Goal: Communication & Community: Answer question/provide support

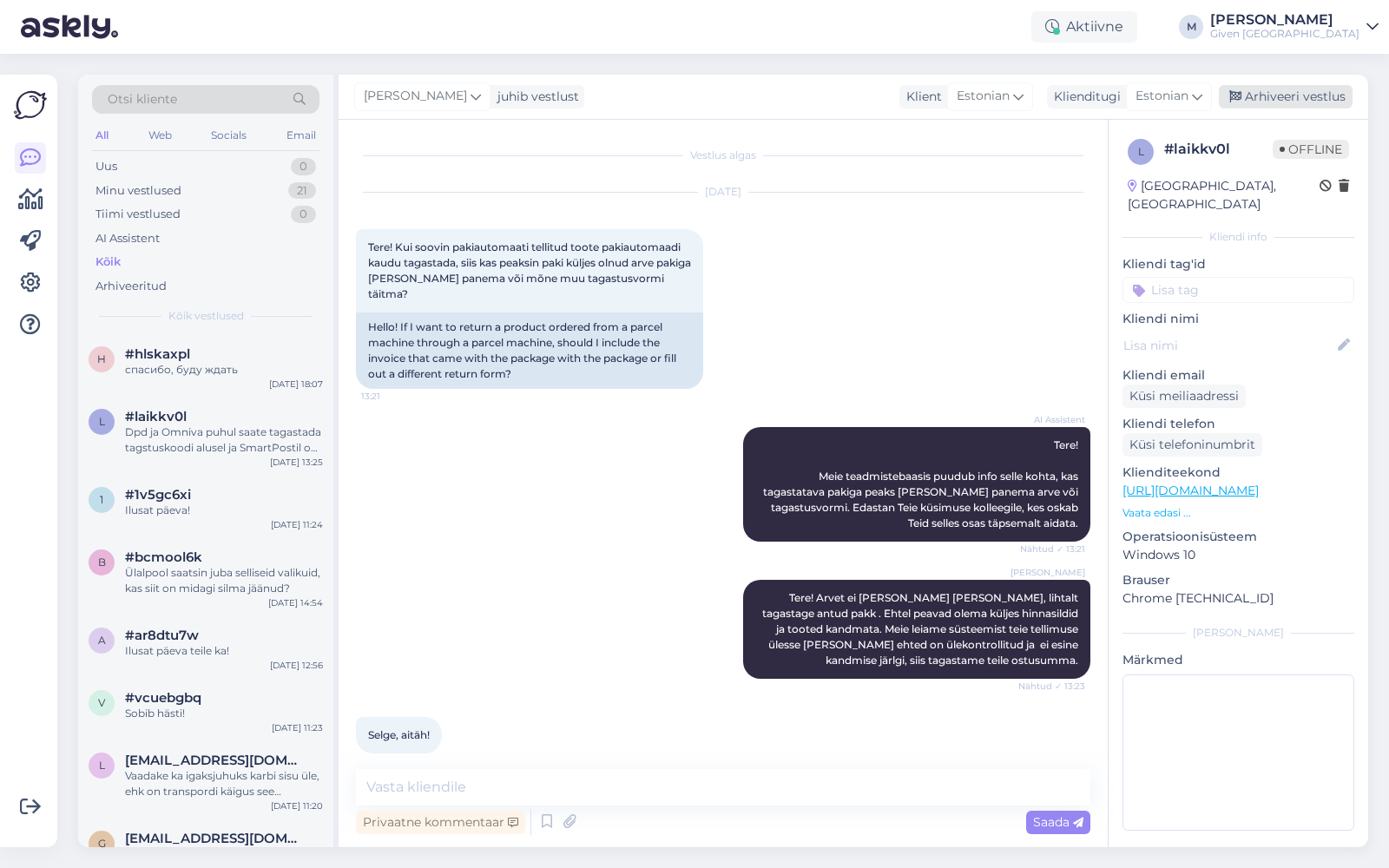
scroll to position [93, 0]
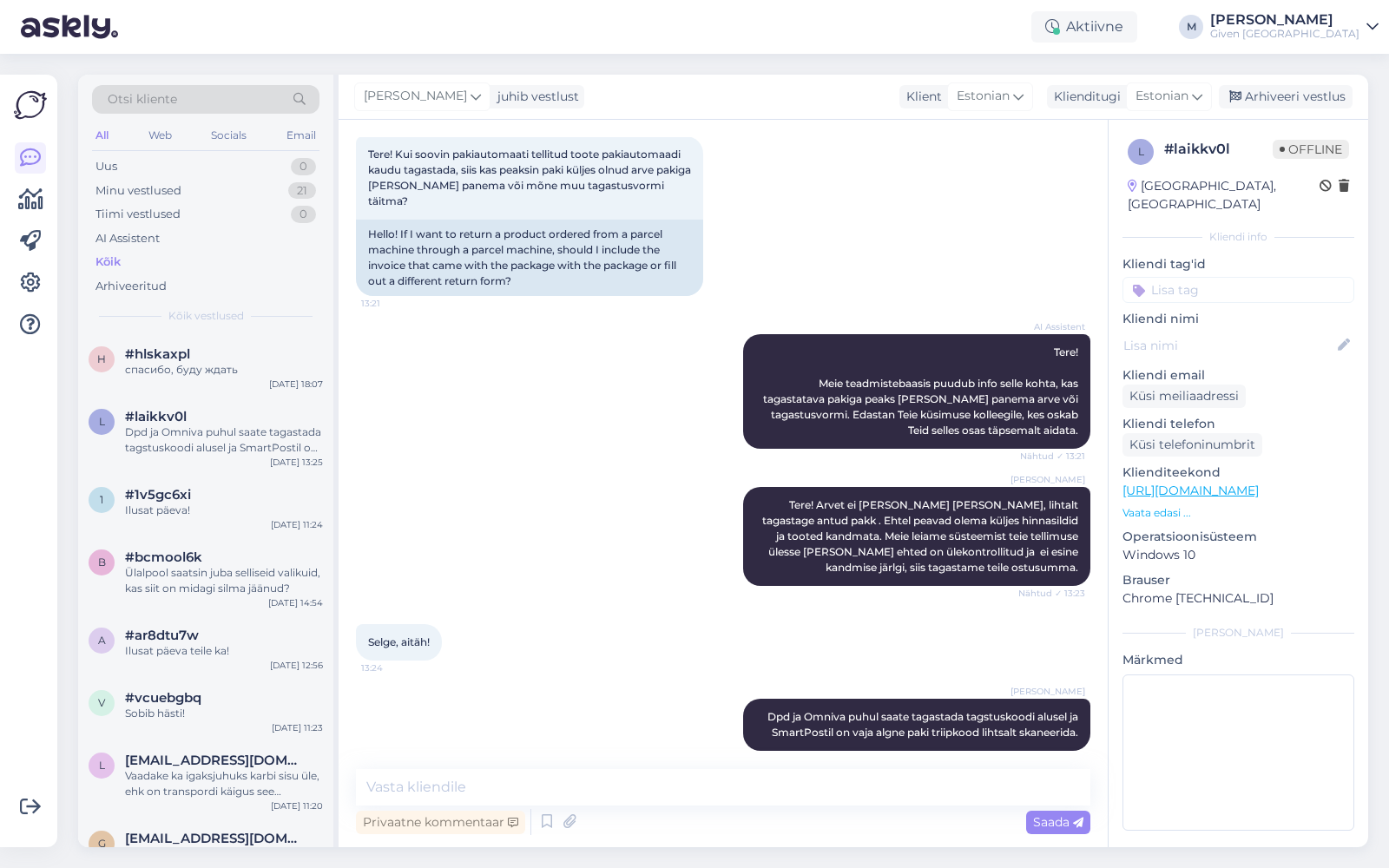
click at [1352, 31] on div "Given [GEOGRAPHIC_DATA]" at bounding box center [1285, 33] width 150 height 14
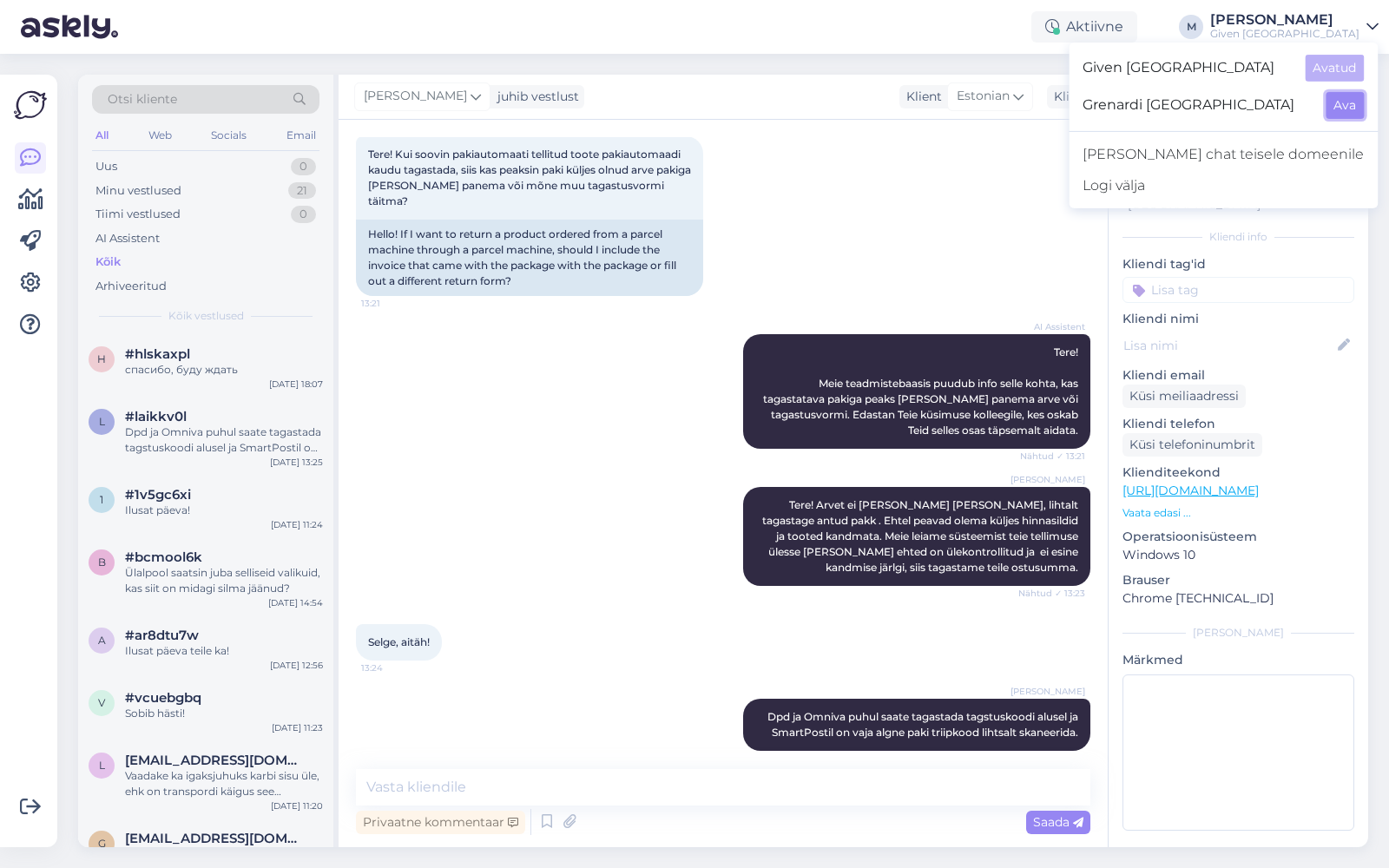
click at [1351, 106] on button "Ava" at bounding box center [1345, 105] width 38 height 27
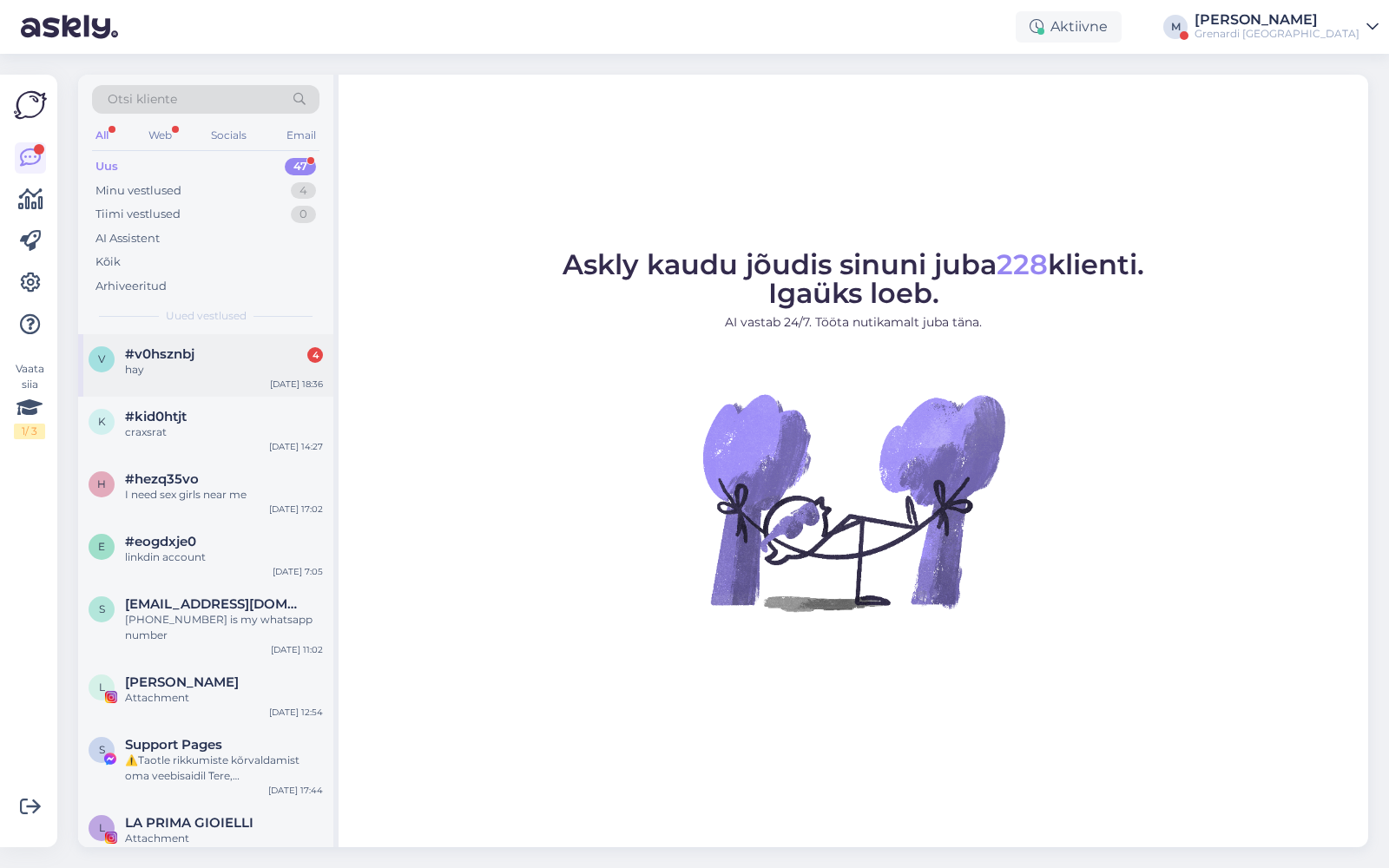
click at [197, 347] on div "#v0hsznbj 4" at bounding box center [224, 353] width 198 height 15
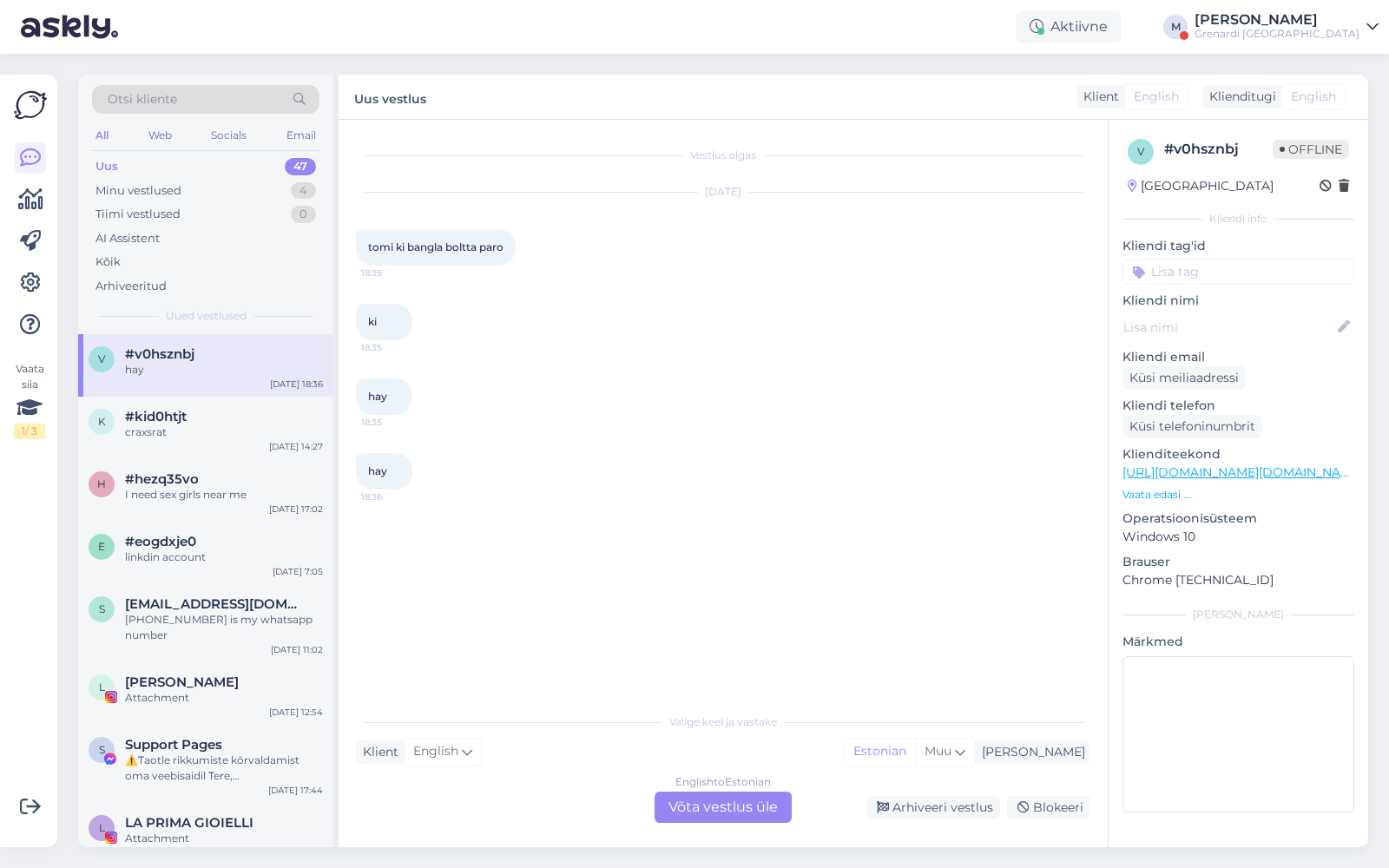
click at [708, 807] on div "English to Estonian Võta vestlus üle" at bounding box center [723, 808] width 137 height 32
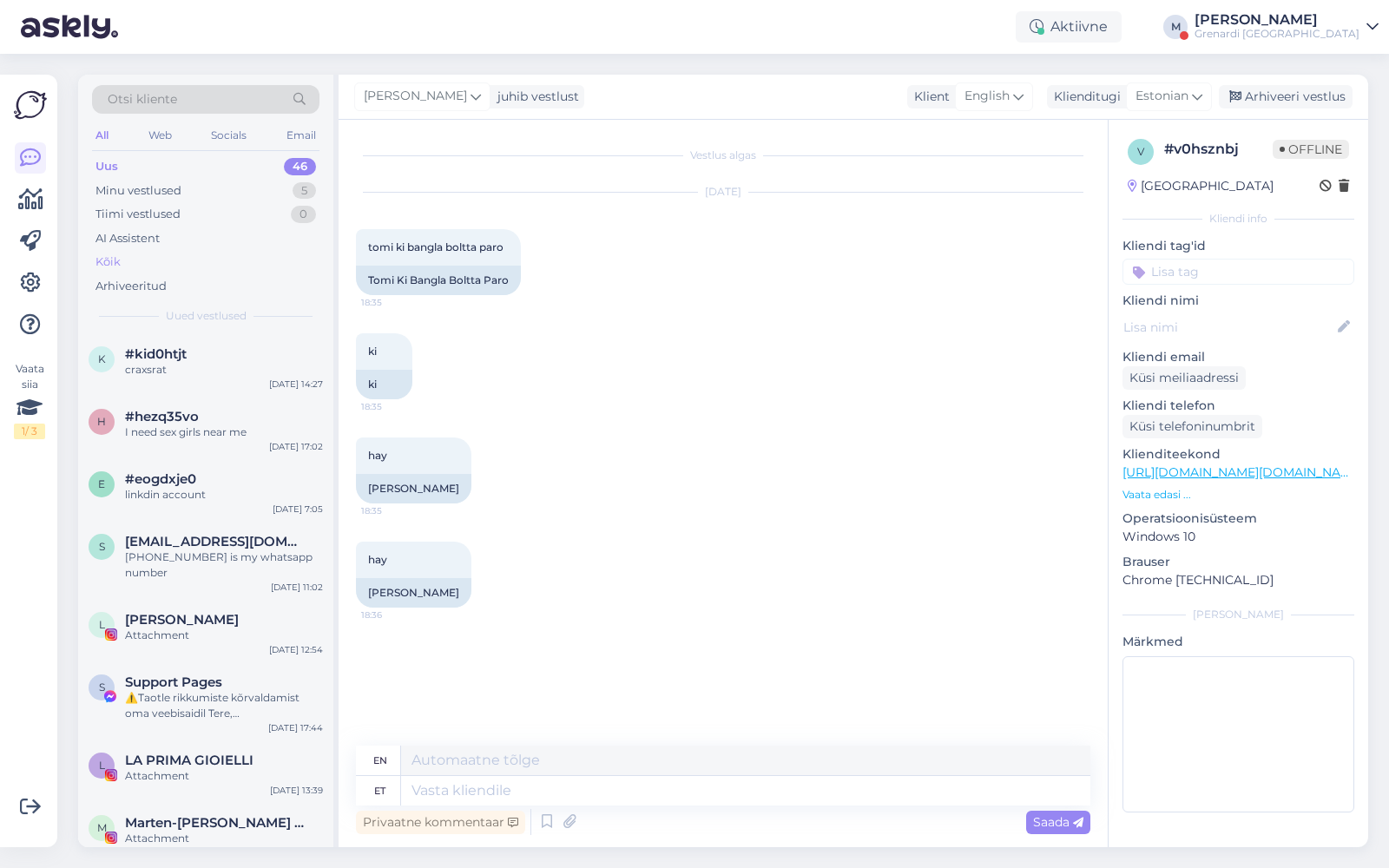
click at [134, 264] on div "Kõik" at bounding box center [206, 261] width 227 height 24
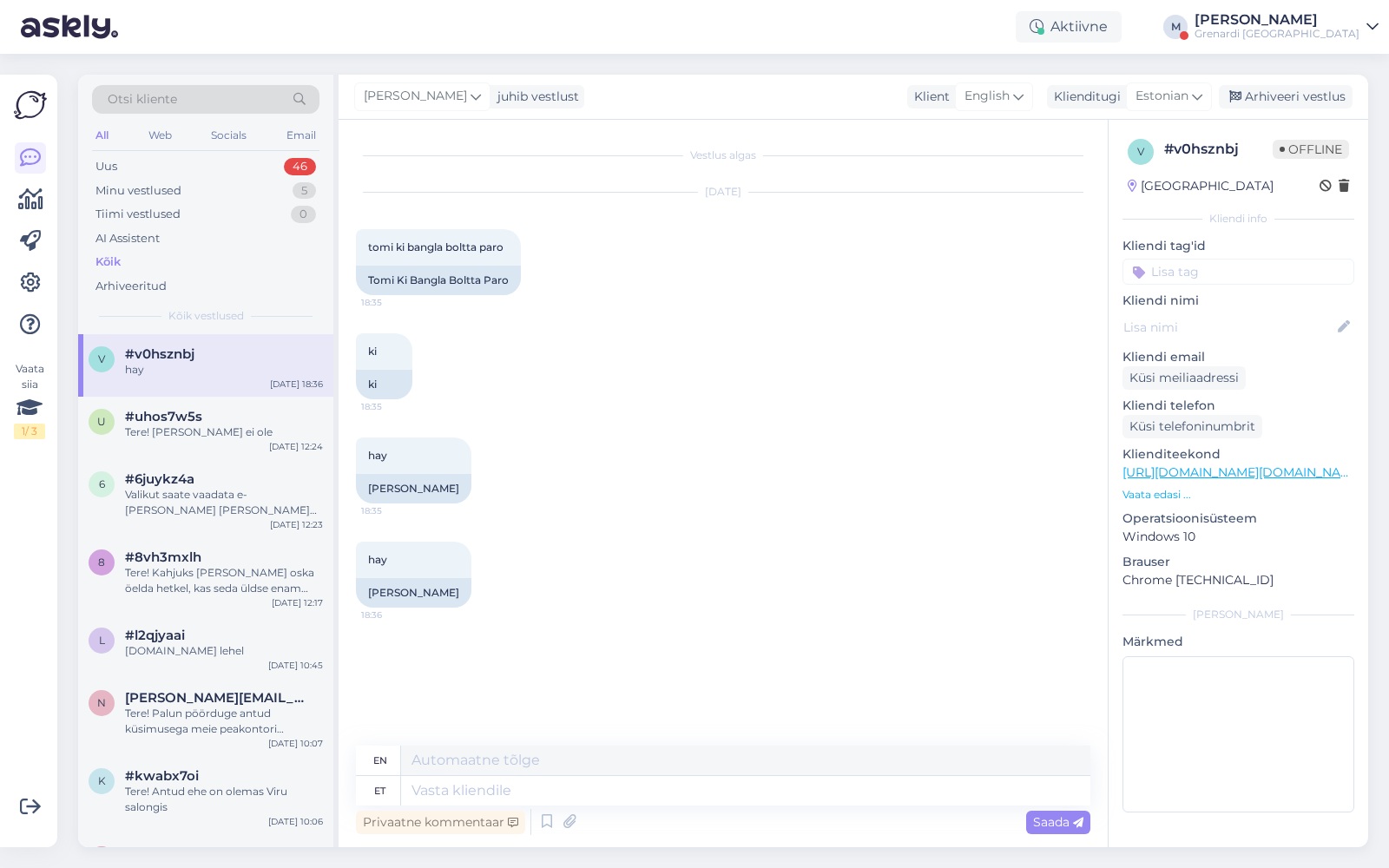
click at [1328, 25] on div "[PERSON_NAME]" at bounding box center [1277, 19] width 165 height 14
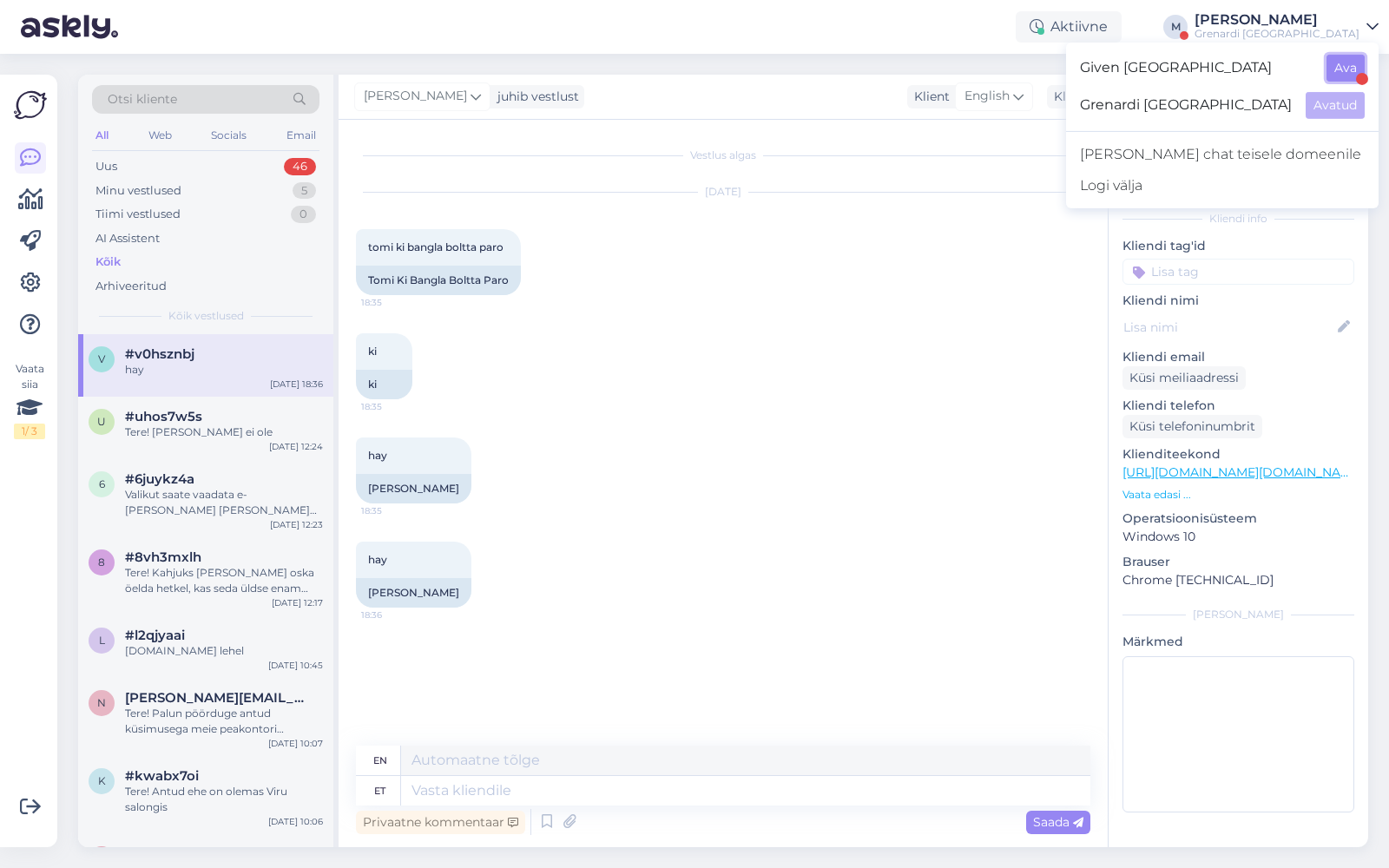
click at [1357, 67] on button "Ava" at bounding box center [1346, 69] width 38 height 27
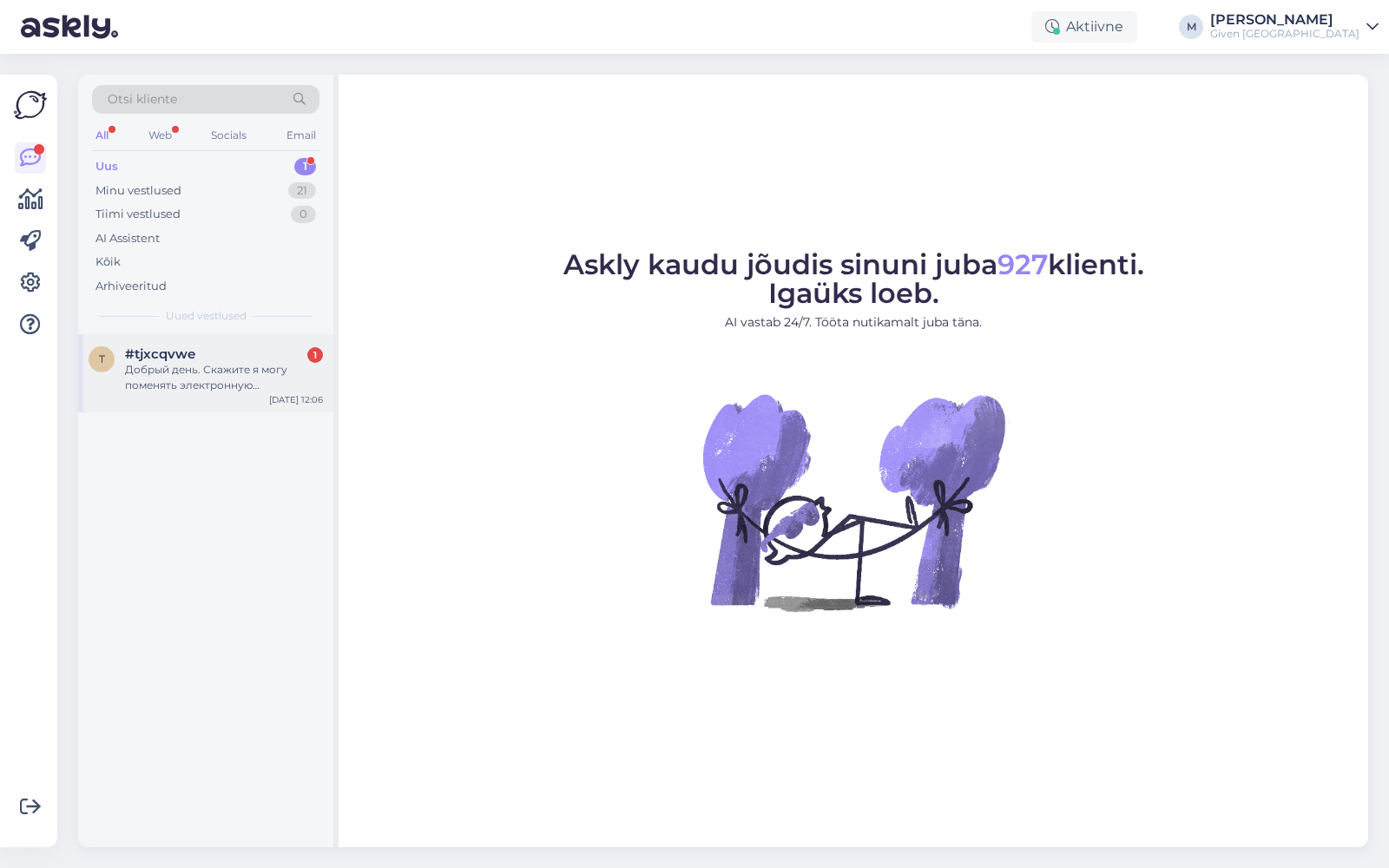
click at [178, 363] on div "Добрый день. Скажите я могу поменять электронную подарочную карту на физическую?" at bounding box center [224, 378] width 198 height 32
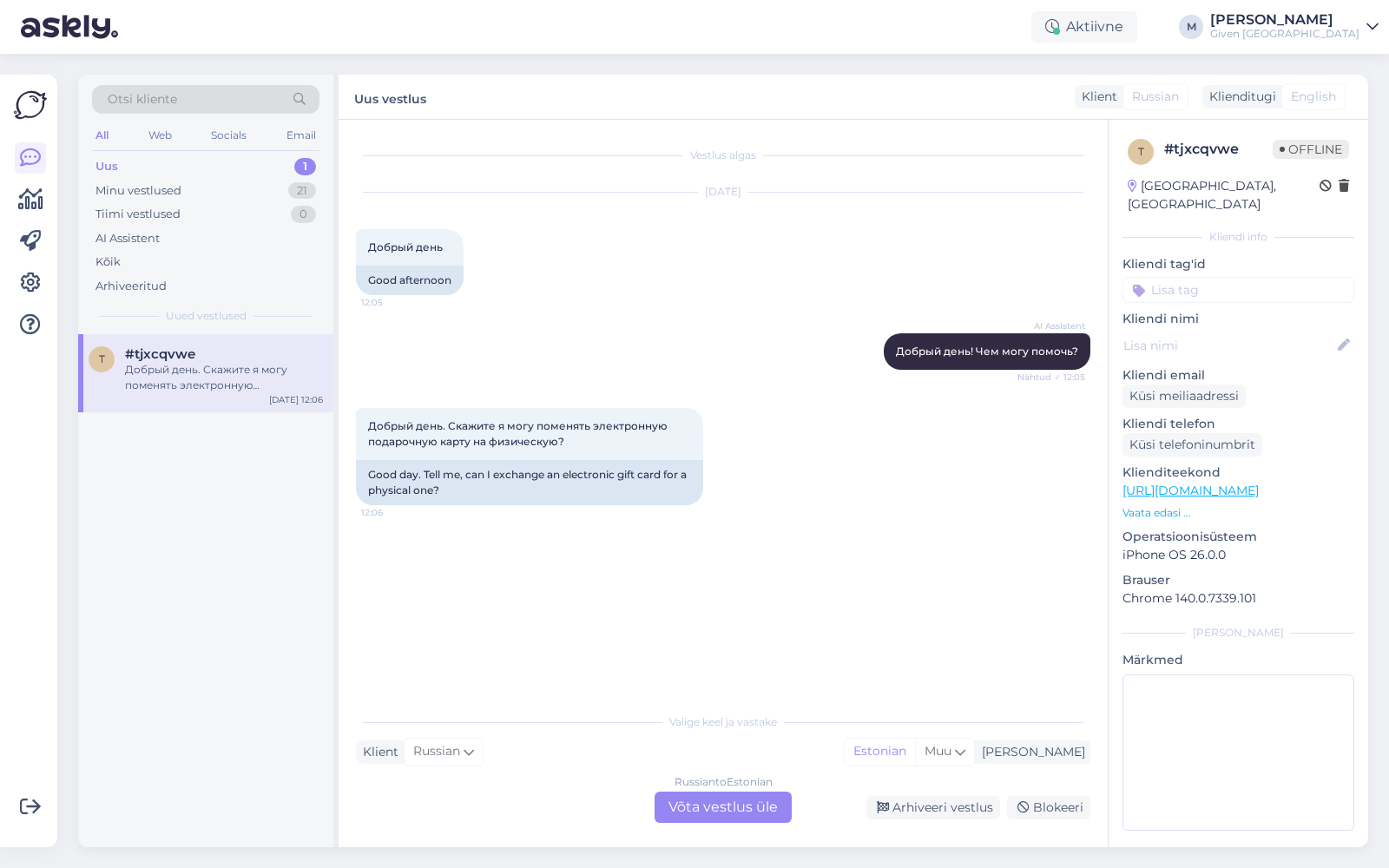
click at [720, 797] on div "Russian to Estonian Võta vestlus üle" at bounding box center [723, 808] width 137 height 32
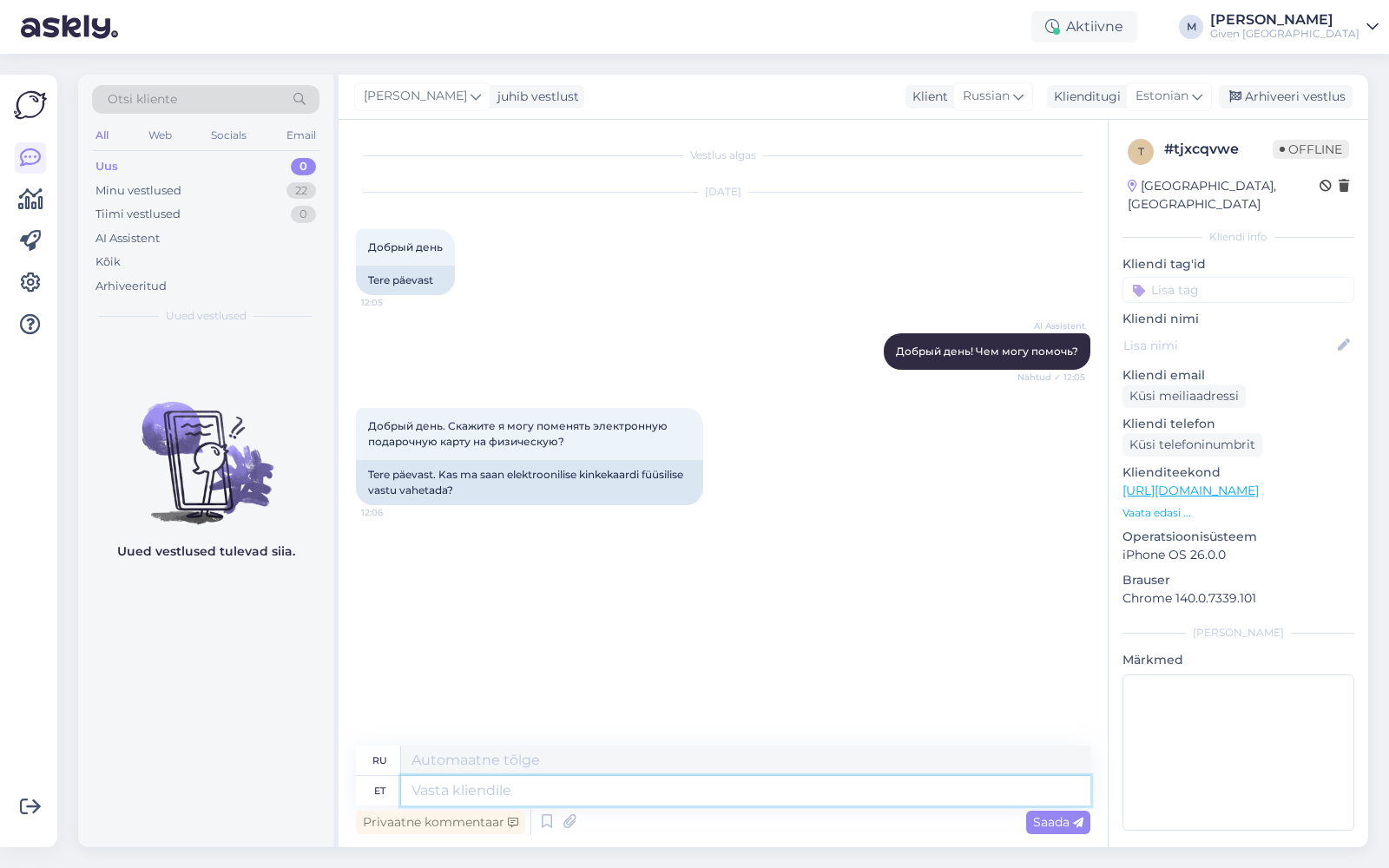
click at [689, 789] on textarea at bounding box center [745, 790] width 690 height 30
type textarea "Tere!"
type textarea "Привет!"
type textarea "Tere! Palun s"
type textarea "Здравствуйте! Пожалуйста."
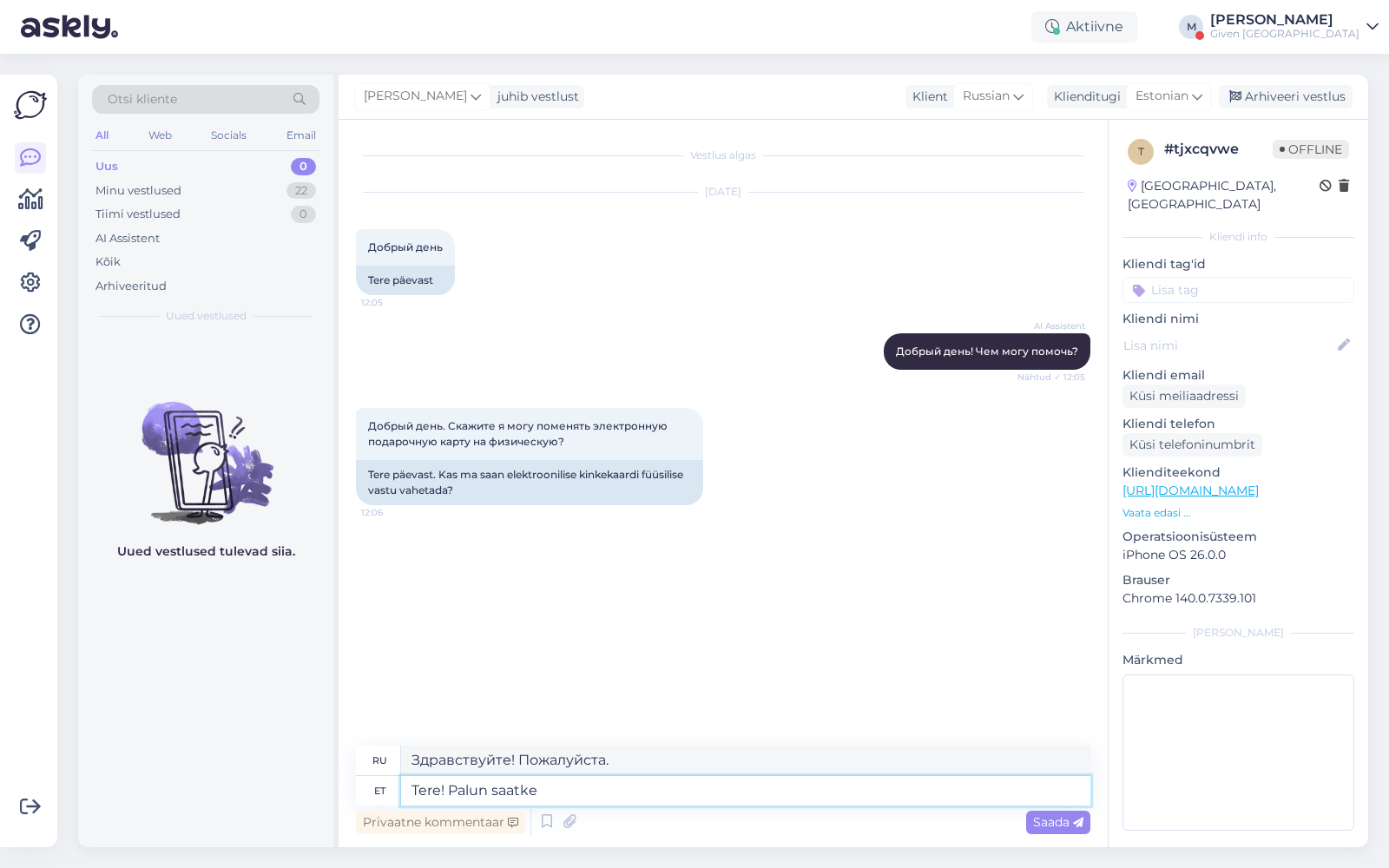
type textarea "Tere! Palun saatke k"
type textarea "Здравствуйте! Пожалуйста, отправьте"
type textarea "Tere! Palun saatke kinkekaardi k"
type textarea "Здравствуйте! Пожалуйста, пришлите подарочную карту."
type textarea "Tere! Palun saatke kinkekaardi kood, me"
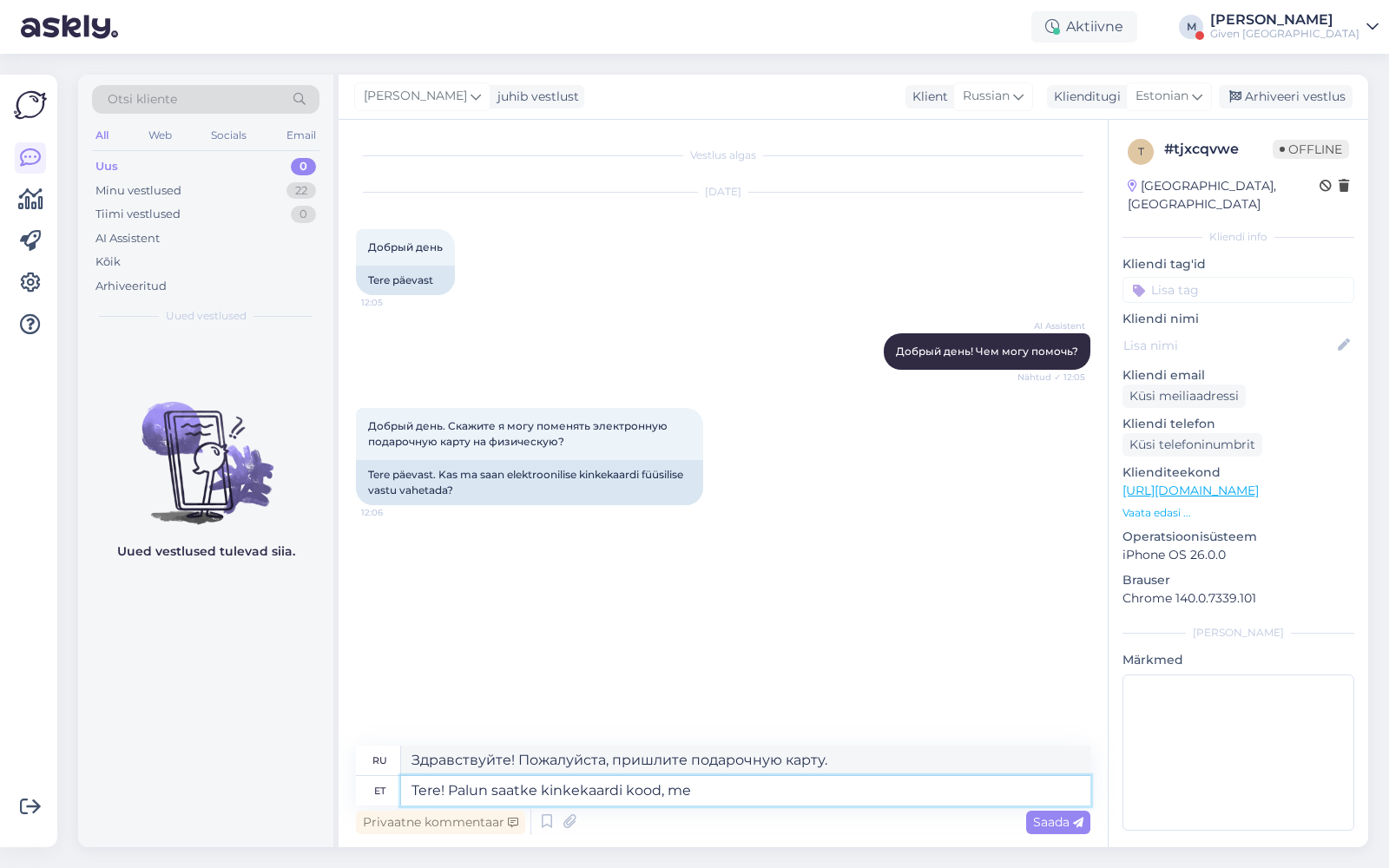
type textarea "Здравствуйте! Пожалуйста, пришлите код подарочной карты."
type textarea "Tere! Palun saatke kinkekaardi kood, me k"
type textarea "Здравствуйте! Пожалуйста, пришлите нам код подарочной карты."
type textarea "Tere! Palun saatke kinkekaardi kood, me kontrollime üle"
type textarea "Здравствуйте! Пожалуйста, пришлите код подарочной карты, мы его проверим."
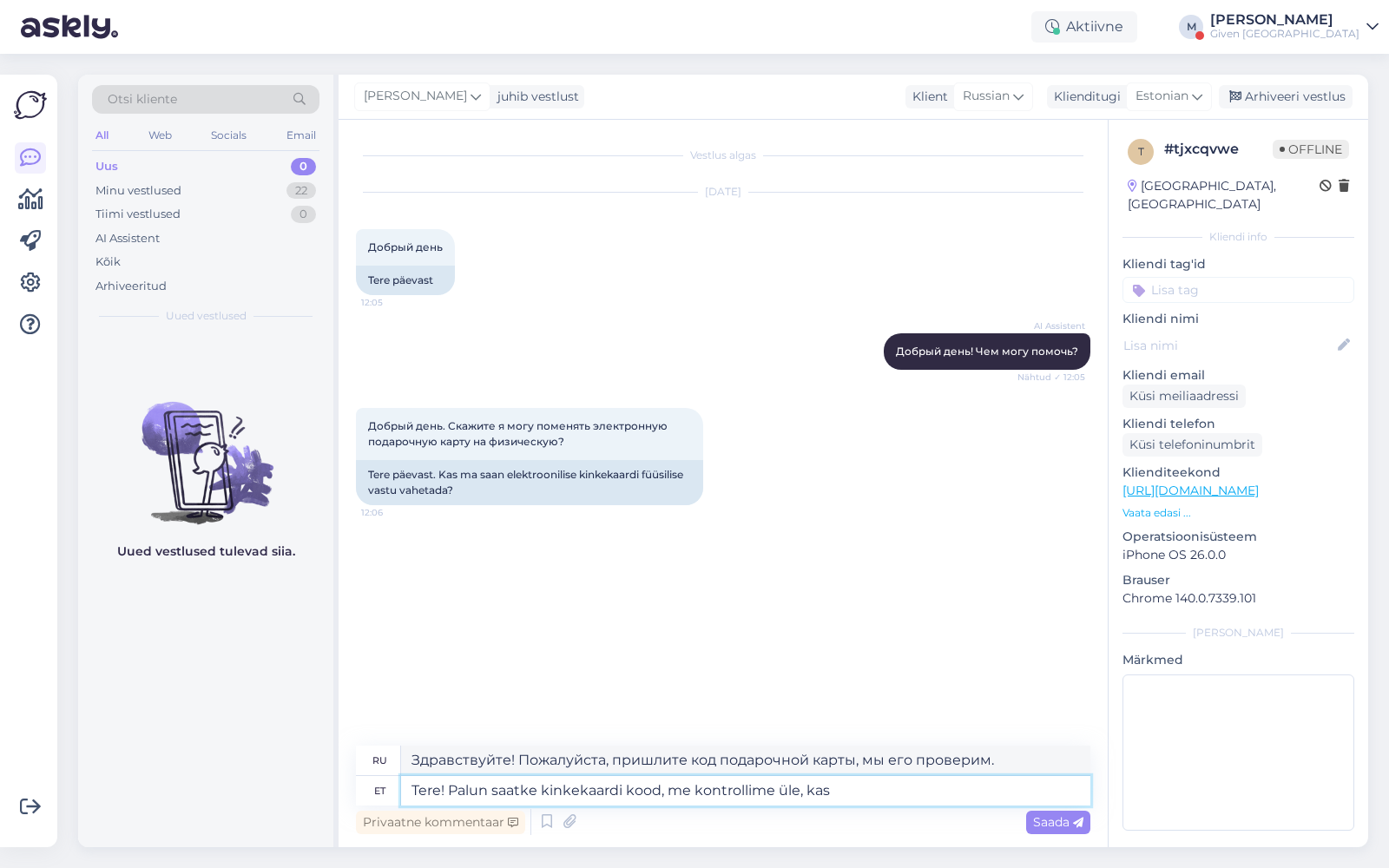
type textarea "Tere! Palun saatke kinkekaardi kood, me kontrollime üle, kas"
type textarea "Здравствуйте! Пожалуйста, пришлите код подарочной карты, мы проверим."
type textarea "Tere! Palun saatke kinkekaardi kood, me kontrollime üle, kas [PERSON_NAME]"
type textarea "Здравствуйте! Пожалуйста, пришлите код подарочной карты, мы проверим, есть ли о…"
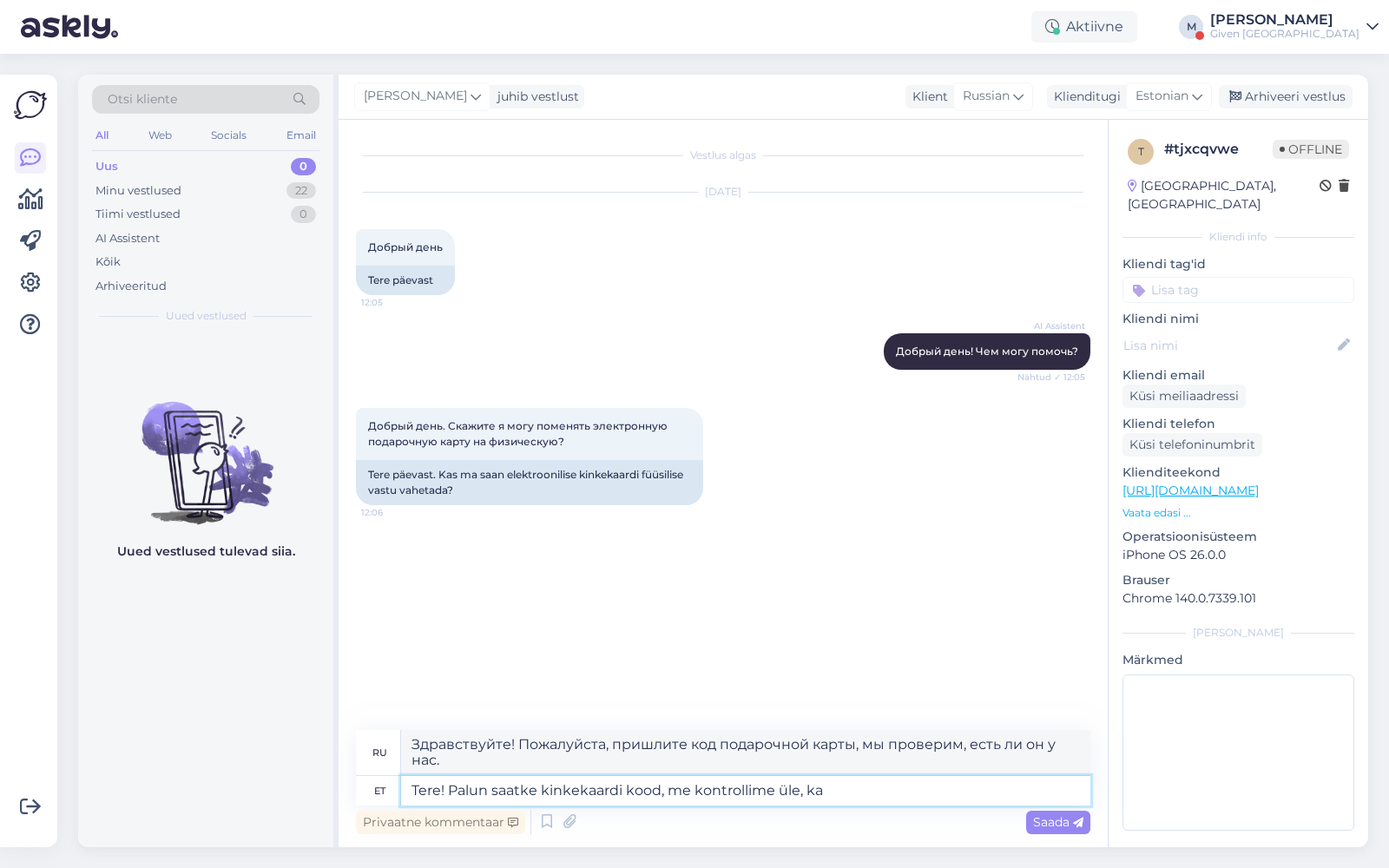
type textarea "Tere! Palun saatke kinkekaardi kood, me kontrollime üle, k"
type textarea "Здравствуйте! Пожалуйста, пришлите код подарочной карты, мы проверим."
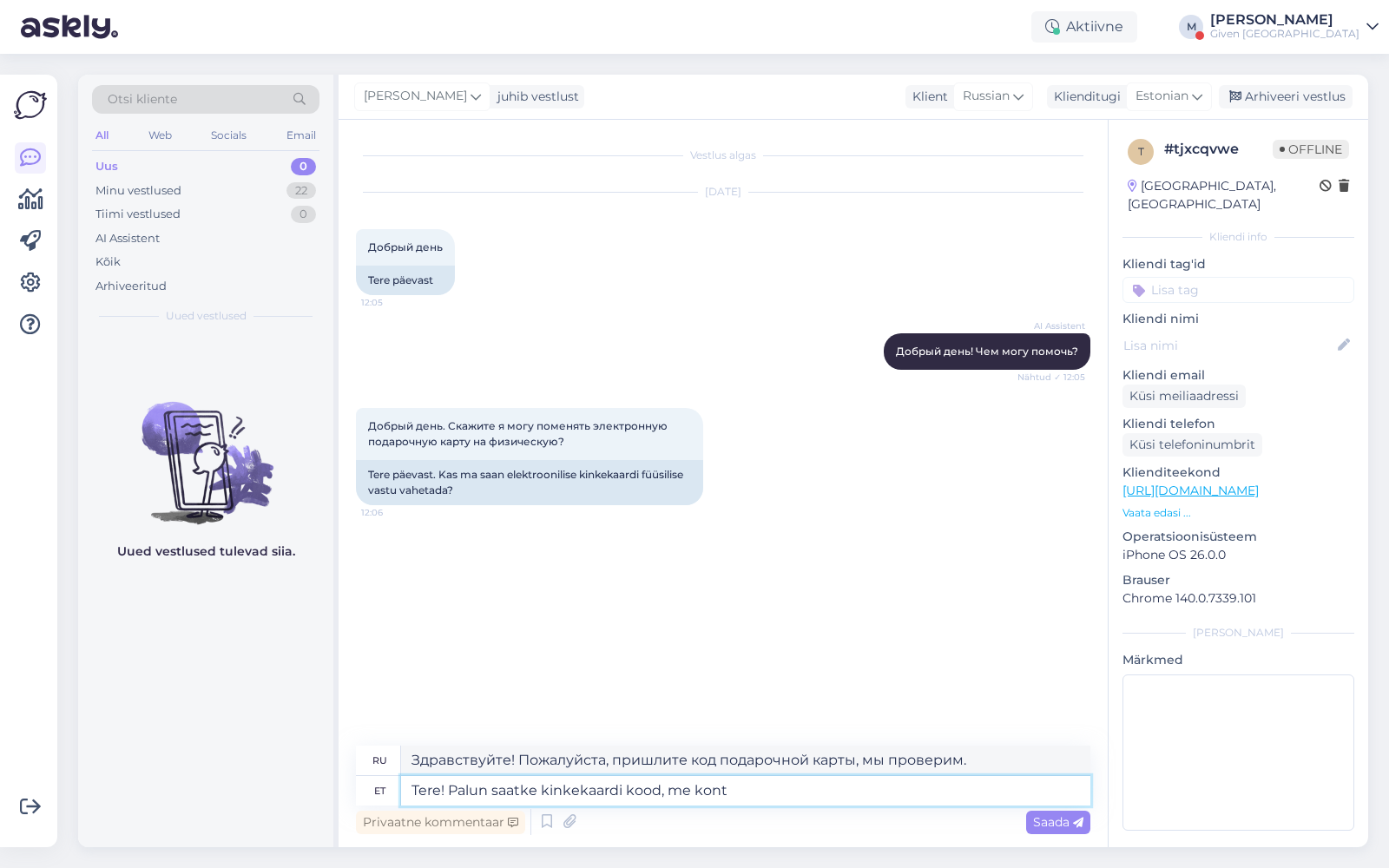
type textarea "Tere! Palun saatke kinkekaardi kood, me kon"
type textarea "Здравствуйте! Пожалуйста, пришлите код подарочной карты, мы его проверим."
type textarea "Tere! Palun saatke kinkekaardi kood"
type textarea "Здравствуйте! Пожалуйста, пришлите нам код подарочной карты."
type textarea "Tere! Palun saatke kinkekaardi ko"
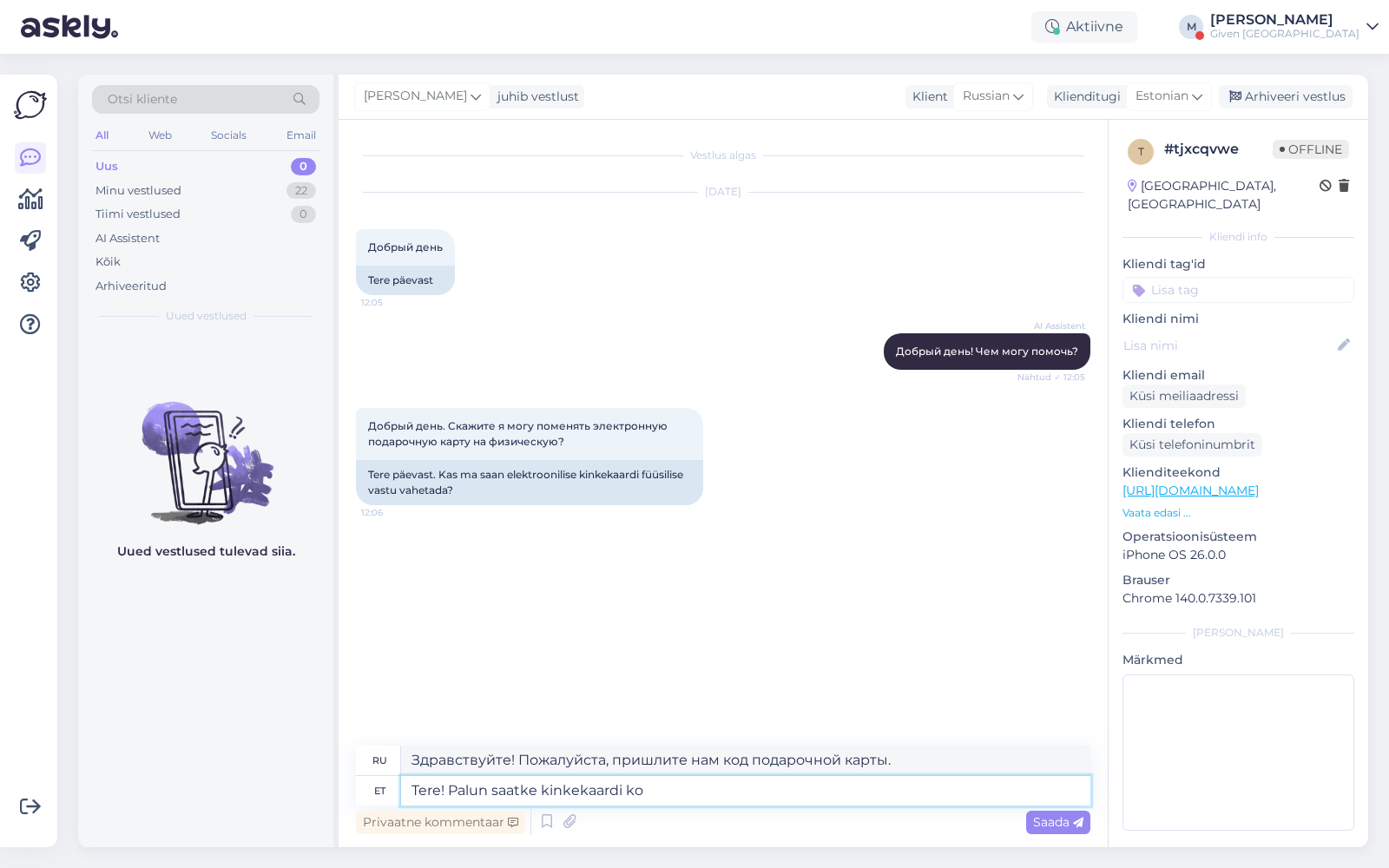
type textarea "Здравствуйте! Пожалуйста, пришлите код подарочной карты."
type textarea "Tere! Palun saatke kinkeka"
type textarea "Здравствуйте! Пожалуйста, пришлите подарочную карту."
type textarea "Tere! Palun sa"
type textarea "Здравствуйте! Пожалуйста, отправьте"
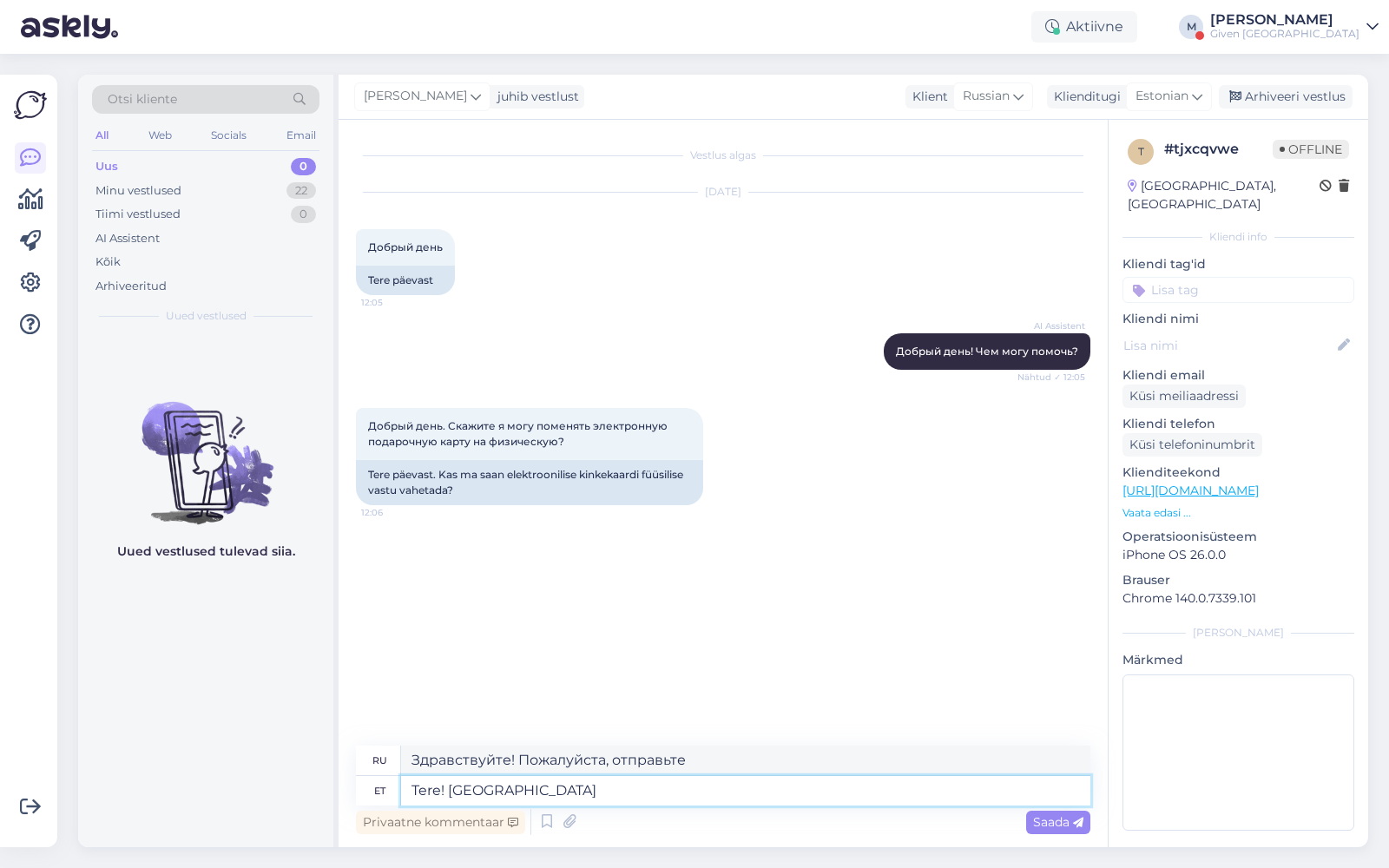
type textarea "Tere! [GEOGRAPHIC_DATA]"
type textarea "Здравствуйте! Пожалуйста."
type textarea "Tere!"
type textarea "Привет!"
type textarea "Tere! Kahjuks m"
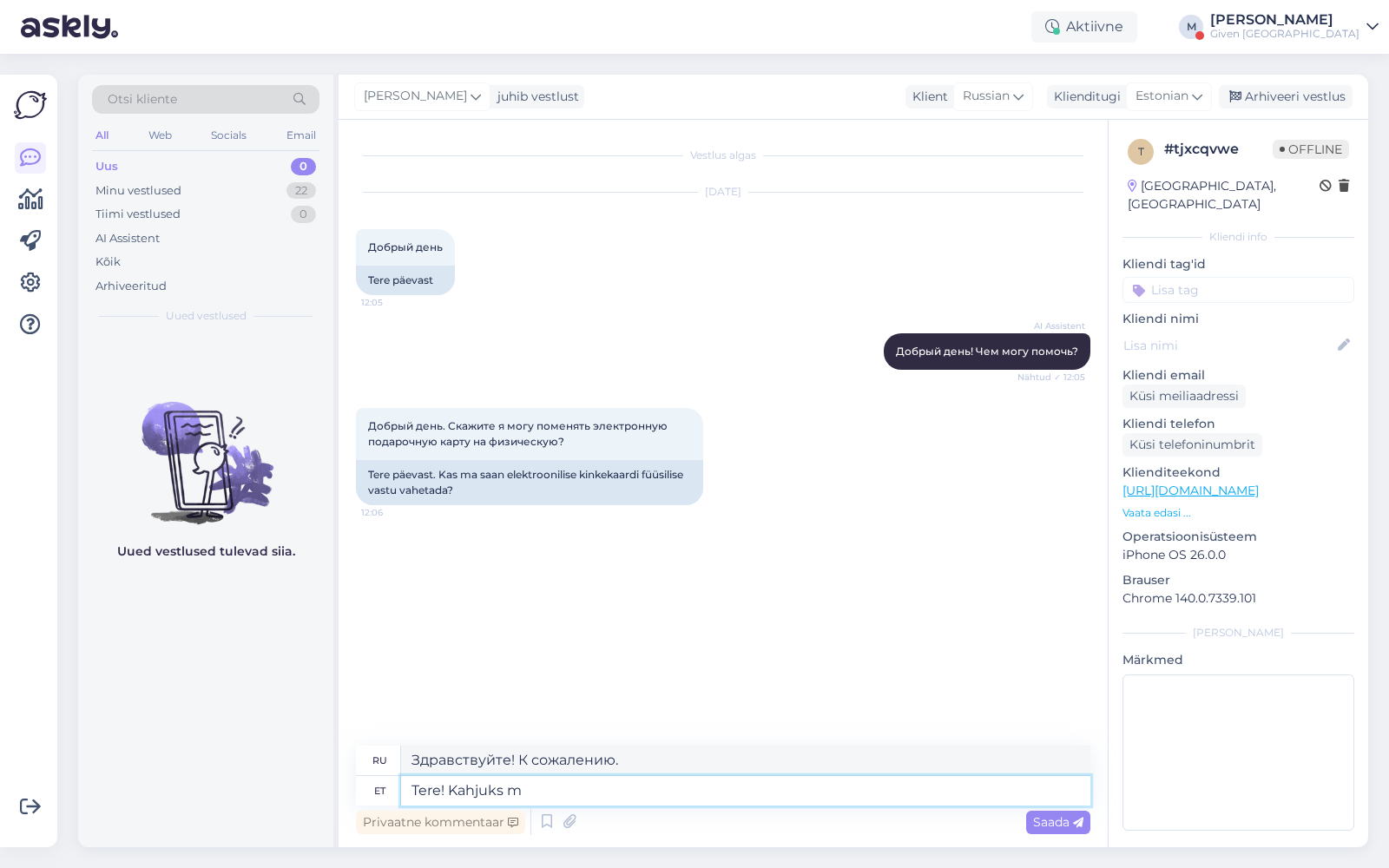
type textarea "Здравствуйте! К сожалению, м"
type textarea "Tere! Kahjuk"
type textarea "Здравствуйте! К сожалению."
type textarea "Tere!"
type textarea "Привет!"
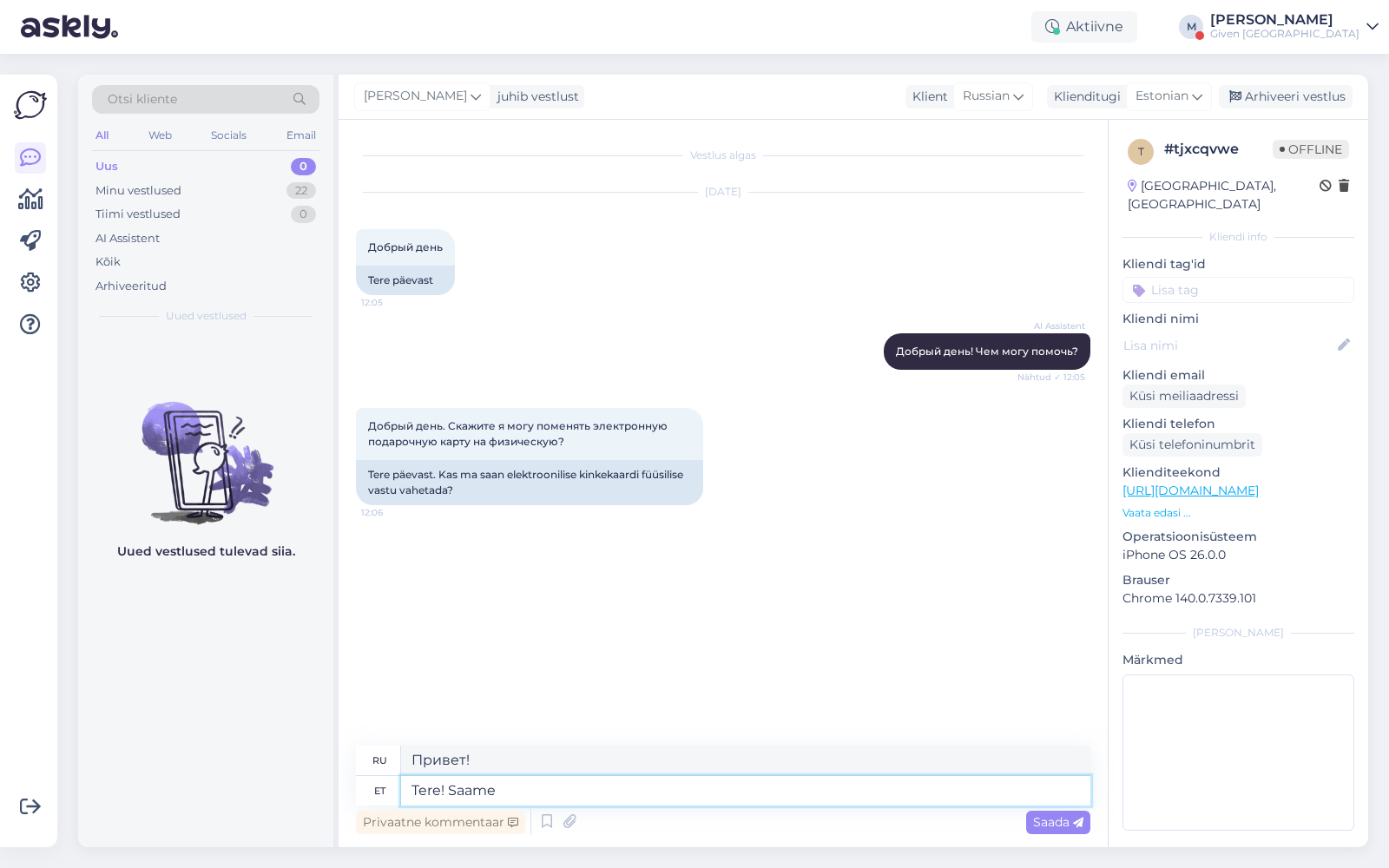
type textarea "Tere! Saame i"
type textarea "Привет! Мы можем"
type textarea "Tere! Saame ikka av"
type textarea "Привет! Мы всё ещё можем"
type textarea "Tere! Saame ikka vahetada ja"
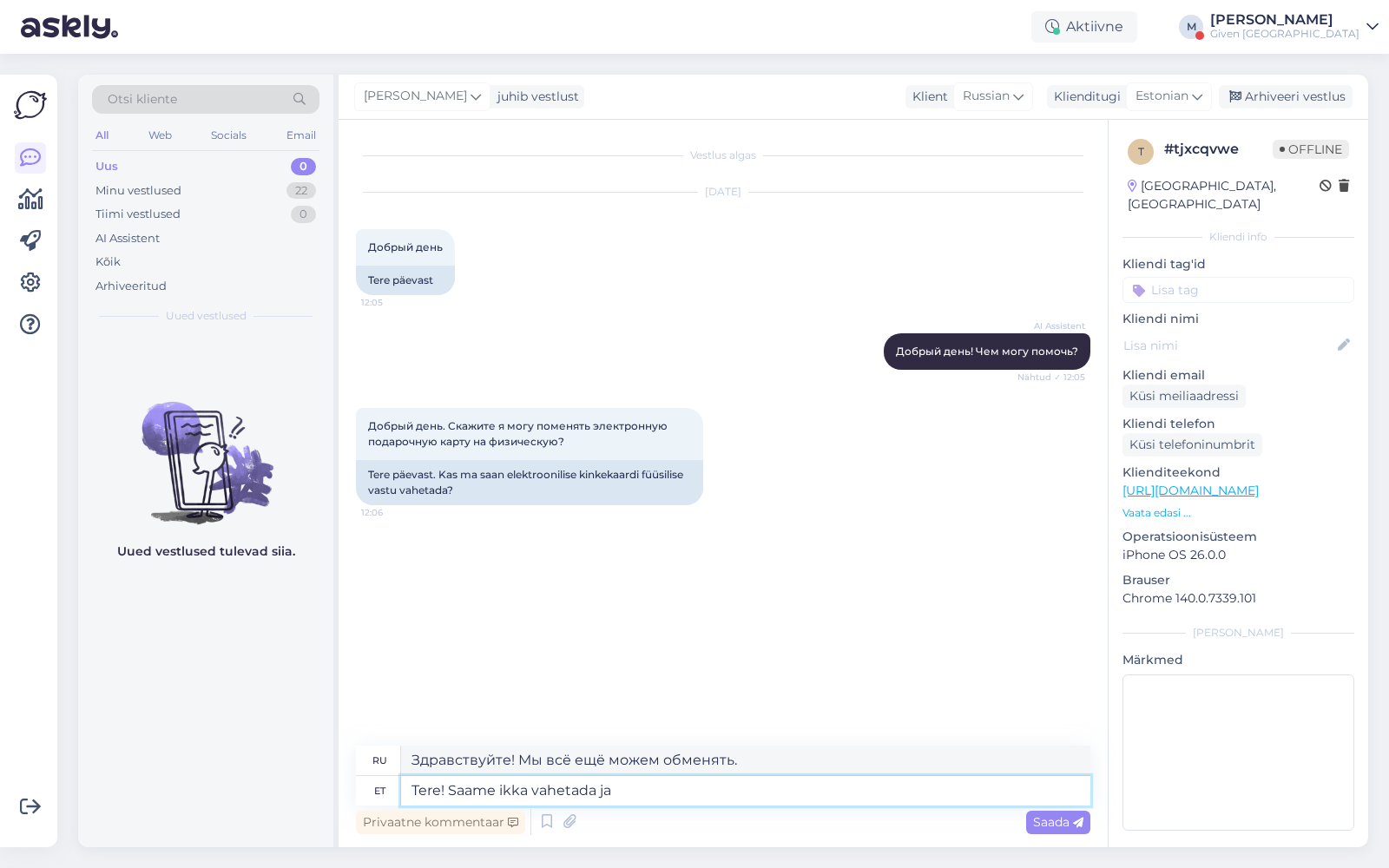
type textarea "Здравствуйте! Мы всё ещё можем обменять и"
type textarea "Tere! Saame ikka vahetada aga"
type textarea "Здравствуйте! Мы всё ещё можем обменять."
type textarea "Tere! Saame ikka vahetada aga se"
type textarea "Здравствуйте! Но мы всё равно можем обменять."
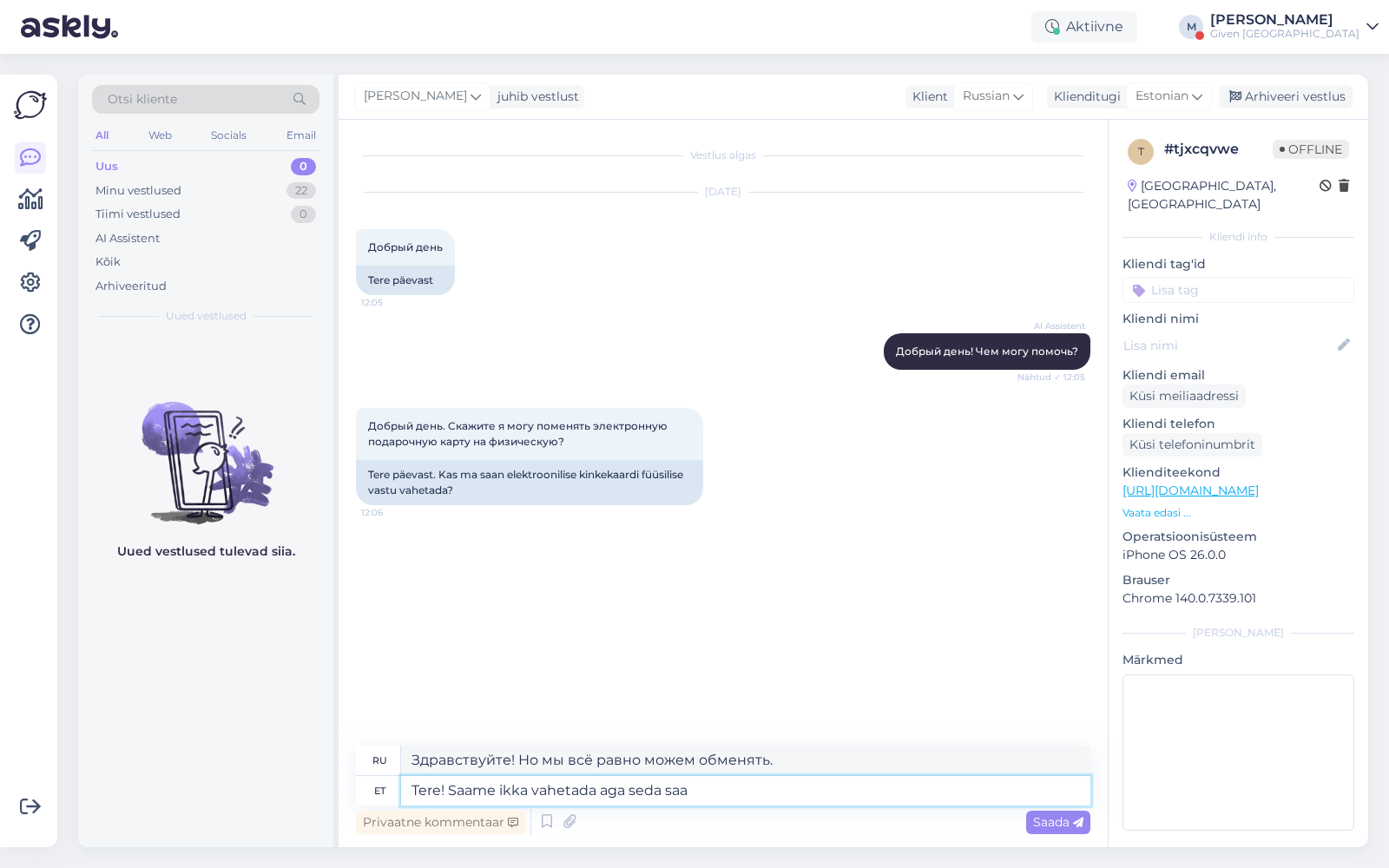
type textarea "Tere! Saame ikka vahetada aga seda saab"
type textarea "Здравствуйте! Мы всё ещё можем обменять этот."
type textarea "Tere! Saame ikka vahetada aga seda saab te"
type textarea "Здравствуйте! Мы всё ещё можем его обменять, но это может быть"
type textarea "Tere! Saame ikka vahetada aga seda saab teha"
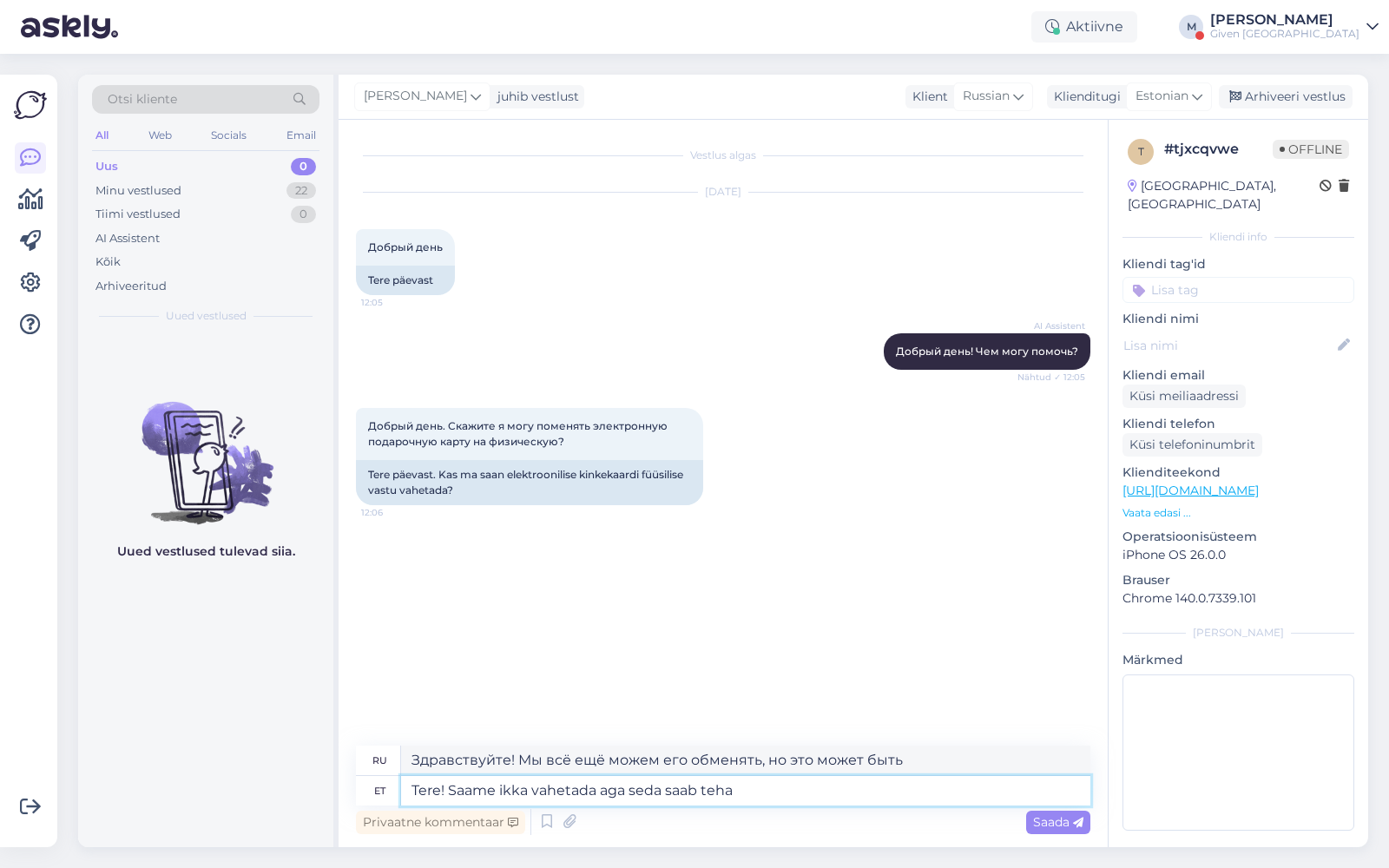
type textarea "Здравствуйте! Мы всё ещё можем обменять, но это возможно."
type textarea "Tere! Saame ikka vahetada aga seda saab teha Ülemiste G"
type textarea "Здравствуйте! Мы всё ещё можем обменять, но только в Юлемисте."
type textarea "Tere! Saame ikka vahetada aga seda saab teha Ülemiste GIVEB"
type textarea "Здравствуйте! Мы всё ещё можем обменять, но это можно сделать в Ülemiste GIVEBN."
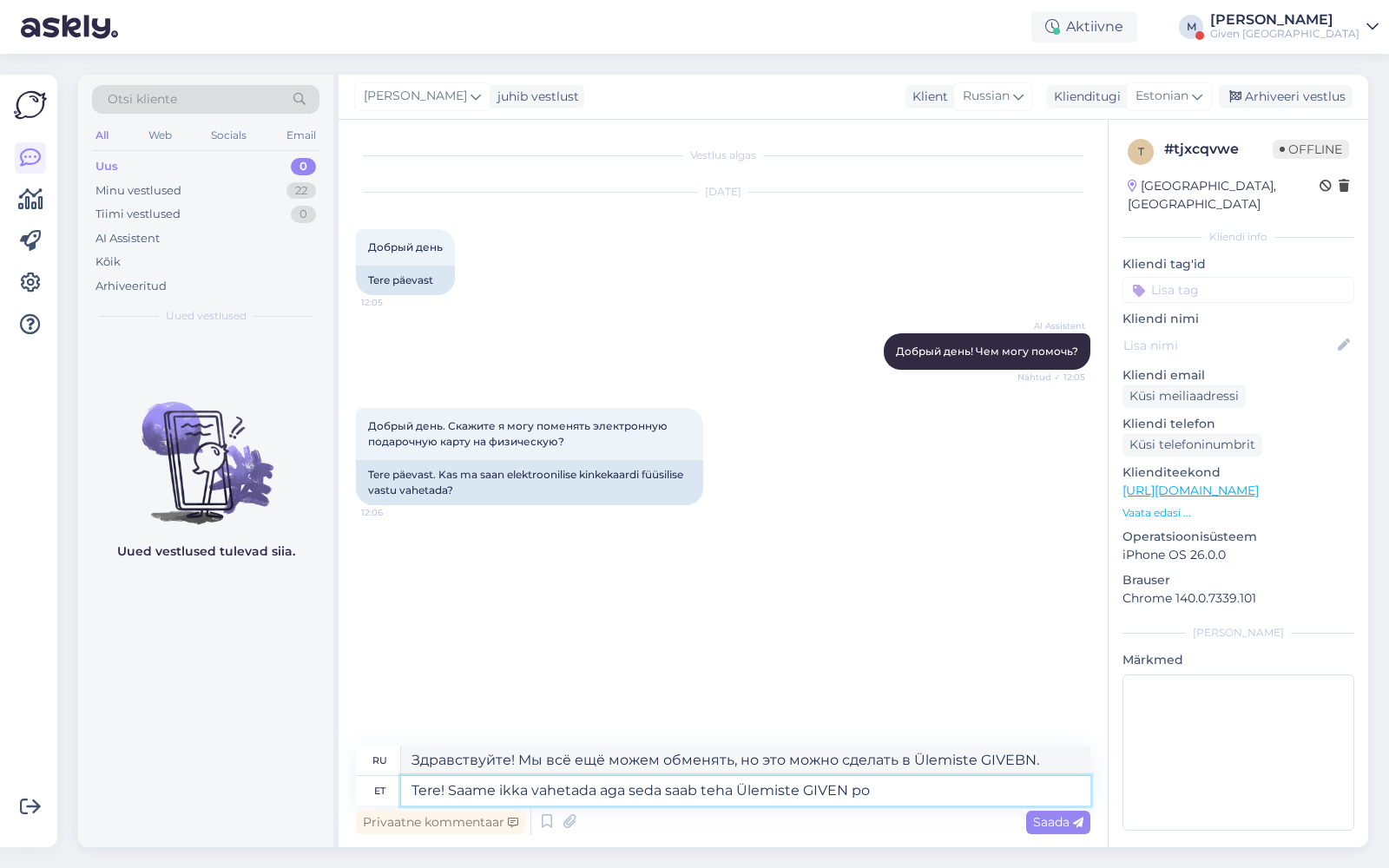
type textarea "Tere! Saame ikka vahetada aga seda saab teha Ülemiste GIVEN [PERSON_NAME]"
type textarea "Здравствуйте! Мы всё ещё можем обменять, но это можно сделать только в Юлемисте."
type textarea "Tere! Saame ikka vahetada aga seda saab teha Ülemiste GIVEN poes, ku"
type textarea "Здравствуйте! Мы всё ещё можем обменять, но это можно сделать в магазине Ülemis…"
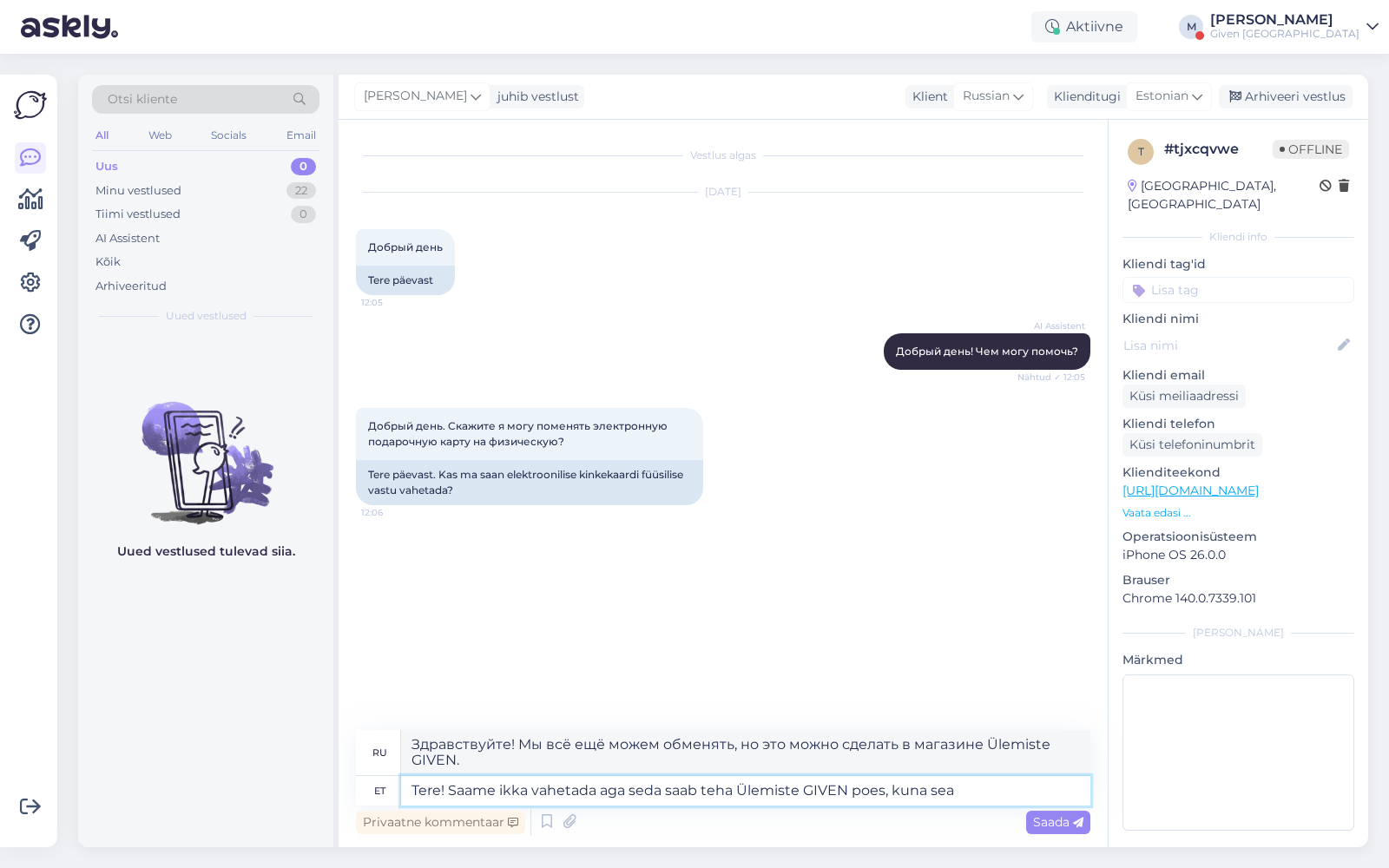
type textarea "Tere! Saame ikka vahetada aga seda saab teha Ülemiste GIVEN poes, kuna seal"
type textarea "Здравствуйте! Мы всё ещё можем обменять, но это можно сделать только в магазине…"
type textarea "Tere! Saame ikka vahetada aga seda saab teha Ülemiste GIVEN poes, kuna seal o"
type textarea "Здравствуйте! Мы всё ещё можем обменять, но вы можете сделать это в магазине Ül…"
type textarea "Tere! Saame ikka vahetada aga seda saab teha Ülemiste GIVEN poes, kuna seal on …"
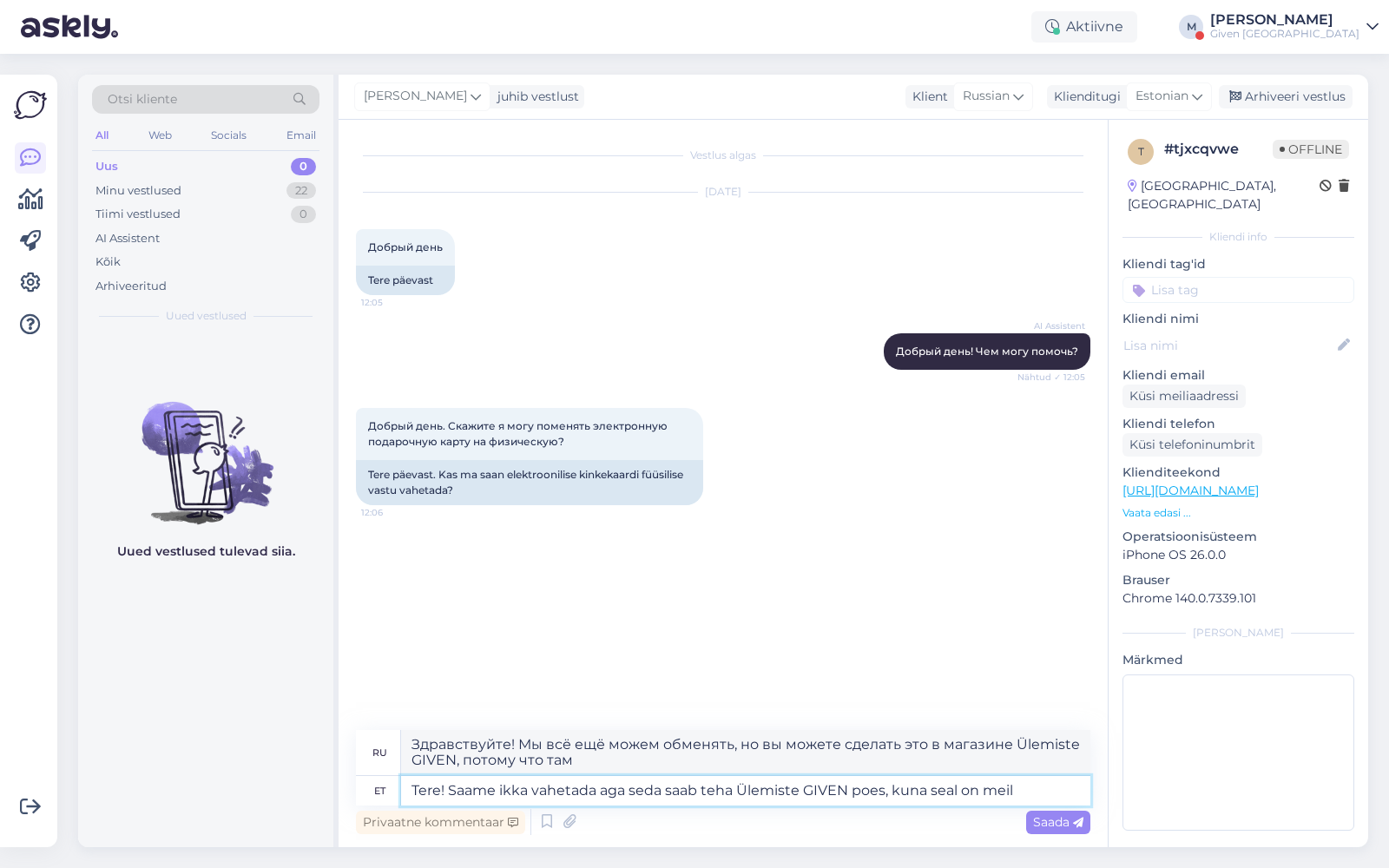
type textarea "Здравствуйте! Мы всё ещё можем обменять, но это можно сделать в магазине Ülemis…"
type textarea "Tere! Saame ikka vahetada aga seda saab teha Ülemiste GIVEN poes, kuna seal on …"
type textarea "Здравствуйте! Мы всё ещё можем обменять, но это можно сделать в магазине Ülemis…"
type textarea "Tere! Saame ikka vahetada aga seda saab teha Ülemiste GIVEN poes, kuna seal on …"
type textarea "Здравствуйте! Мы всё ещё можем обменять, но это можно сделать в магазине Ülemis…"
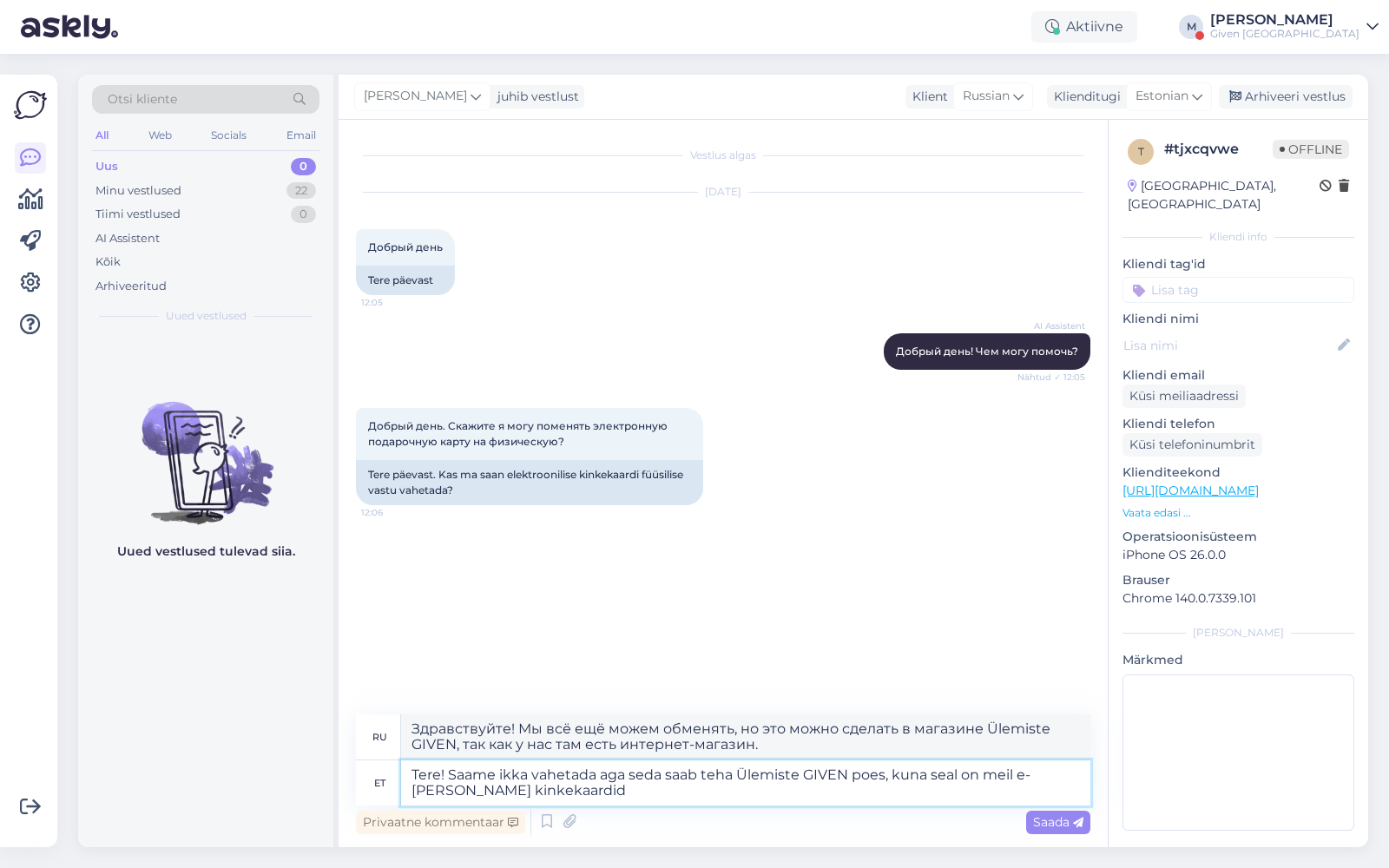
type textarea "Tere! Saame ikka vahetada aga seda saab teha Ülemiste GIVEN poes, kuna seal on …"
type textarea "Здравствуйте! Мы всё ещё можем обменять, но это можно сделать в магазине Ülemis…"
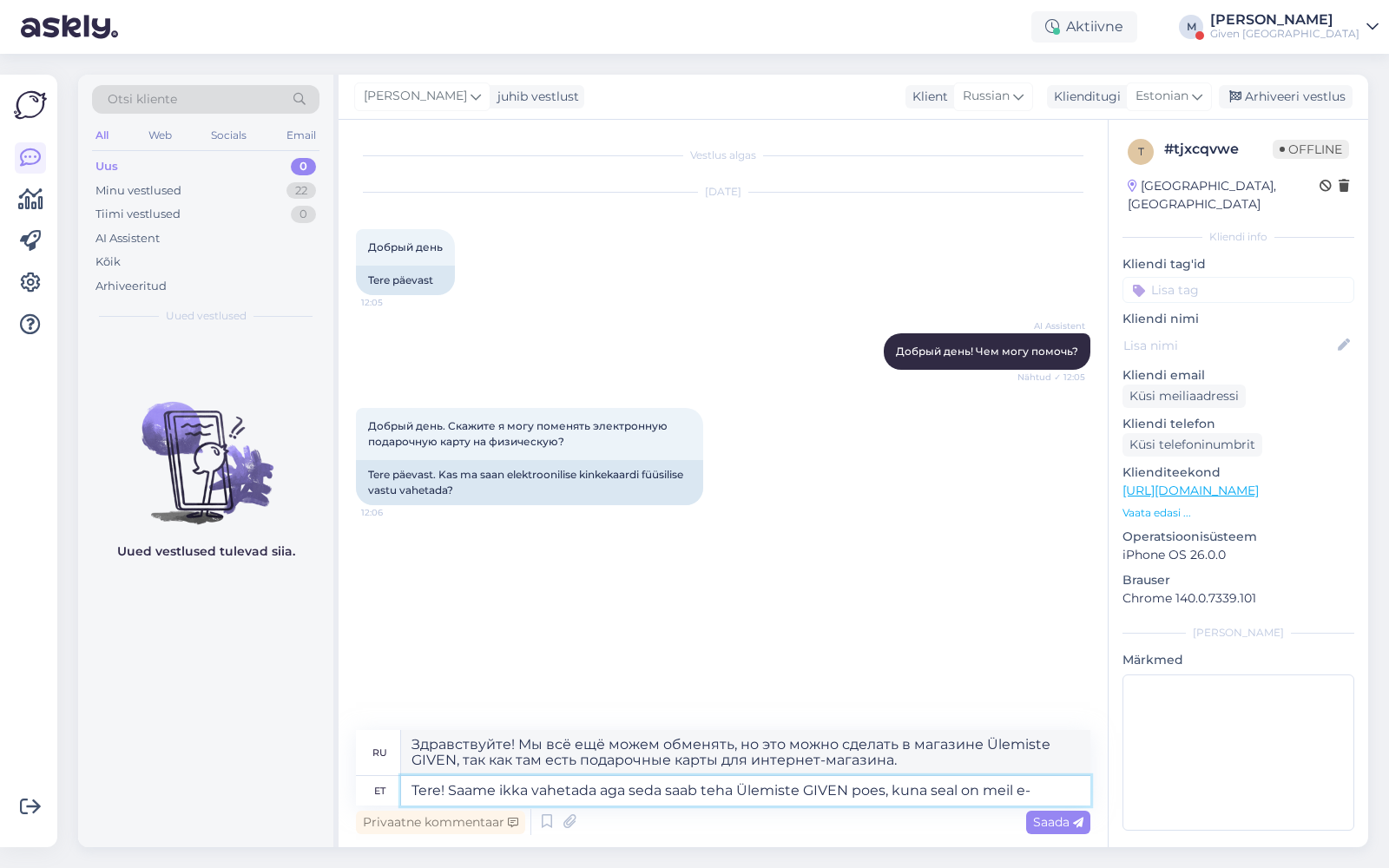
type textarea "Tere! Saame ikka vahetada aga seda saab teha Ülemiste GIVEN poes, kuna seal on …"
type textarea "Здравствуйте! Мы всё ещё можем обменять, но это можно сделать в магазине Ülemis…"
type textarea "Tere! Saame ikka vahetada aga seda saab teha Ülemiste GIVEN poes, kuna seal on m"
type textarea "Здравствуйте! Мы всё ещё можем обменять, но это можно сделать в магазине Ülemis…"
type textarea "Tere! Saame ikka vahetada aga seda saab teha Ülemiste GIVEN poes, kuna seal"
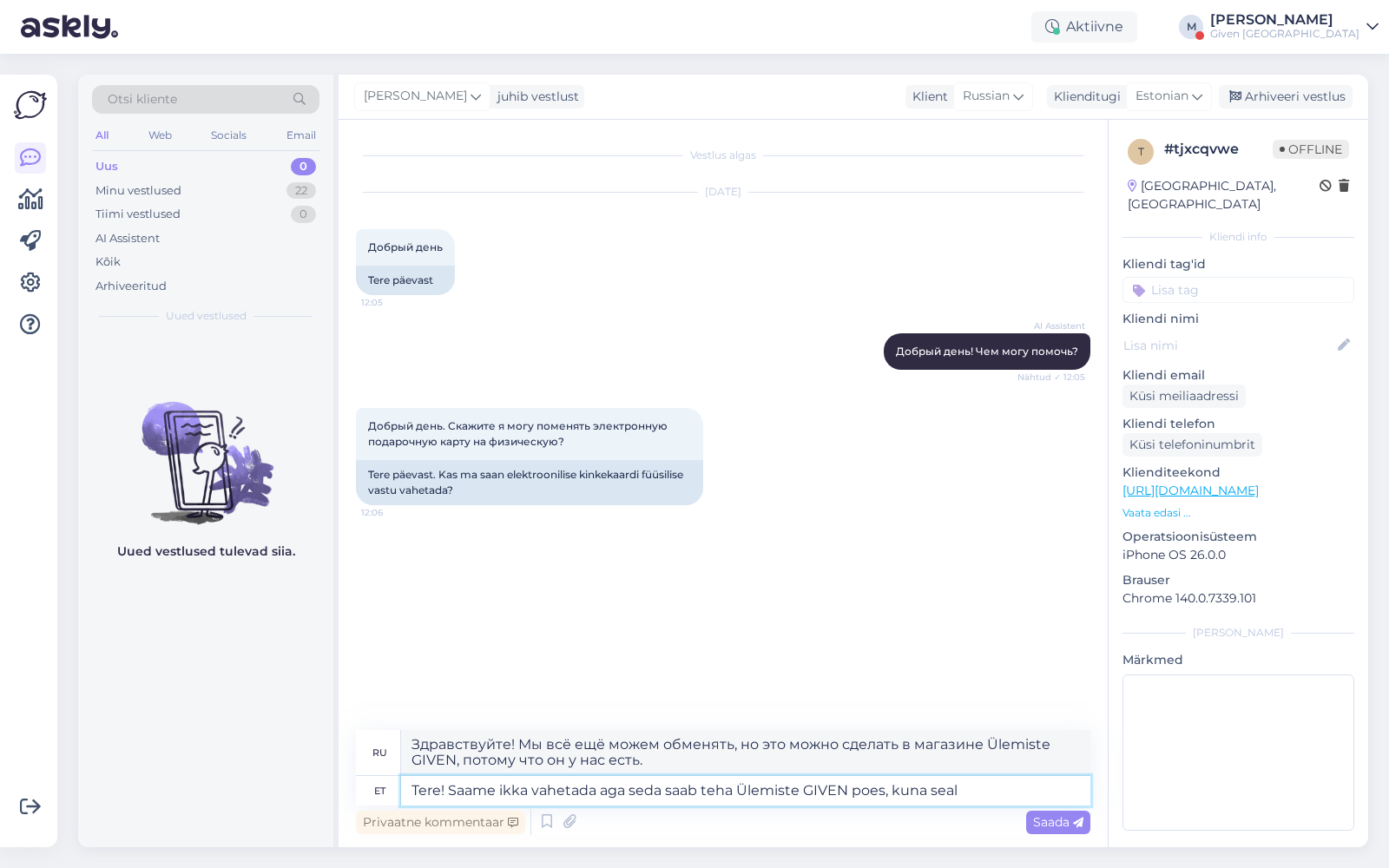
type textarea "Здравствуйте! Мы всё ещё можем обменять, но это можно сделать в магазине Ülemis…"
type textarea "Tere! Saame ikka vahetada aga seda saab teha Ülemiste GIVEN poes, kuna seal"
type textarea "Здравствуйте! Мы всё ещё можем обменять, но вы можете сделать это в магазине Ül…"
type textarea "Tere! Saame ikka vahetada aga seda saab teha Ülemiste GIVEN poes, kuna sealt v"
type textarea "Здравствуйте! Мы всё ещё можем обменять, но это можно сделать в магазине Ülemis…"
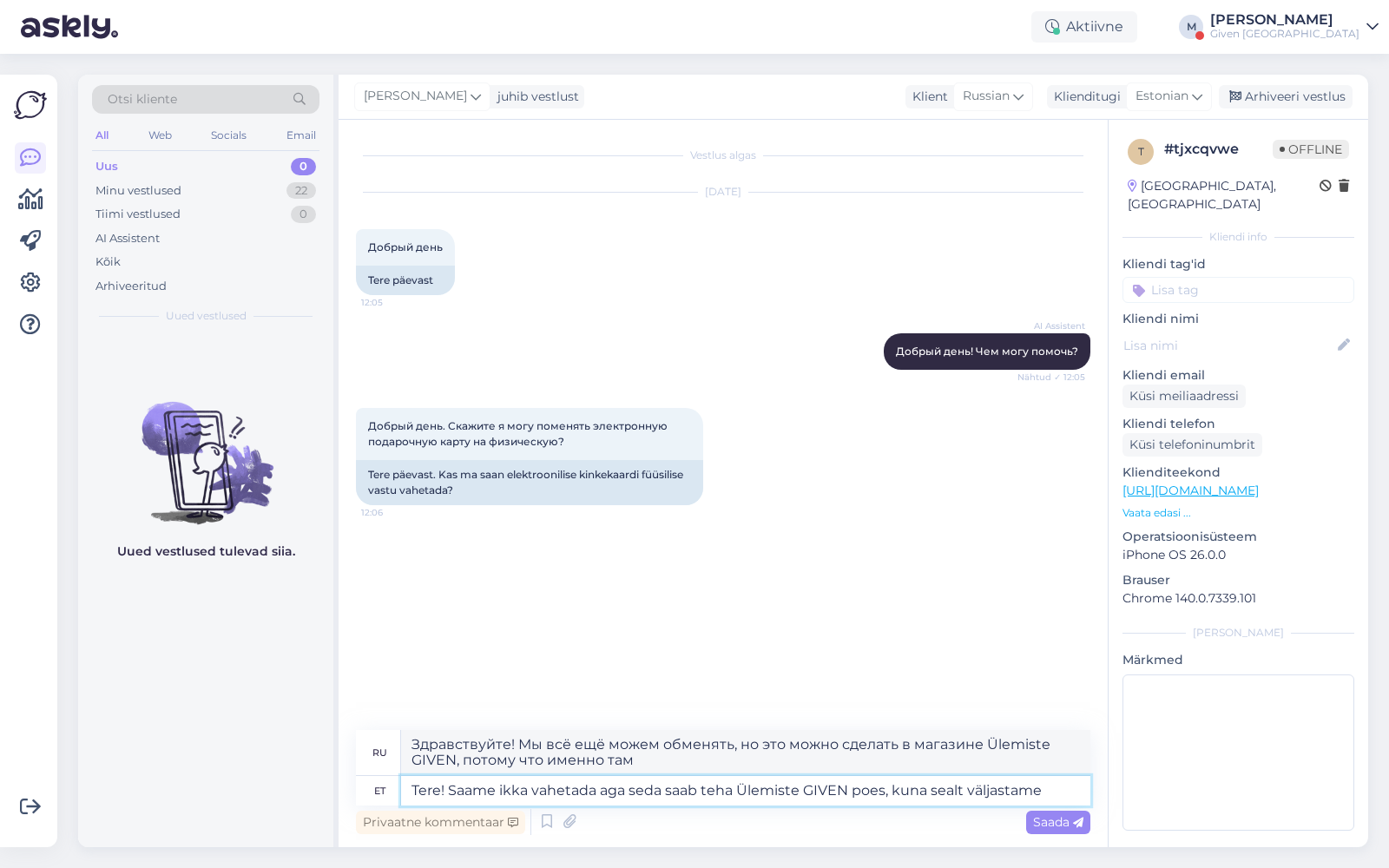
type textarea "Tere! Saame ikka vahetada aga seda saab teha Ülemiste GIVEN poes, kuna sealt vä…"
type textarea "Здравствуйте! Мы всё ещё можем обменять товар, но это можно сделать в магазине …"
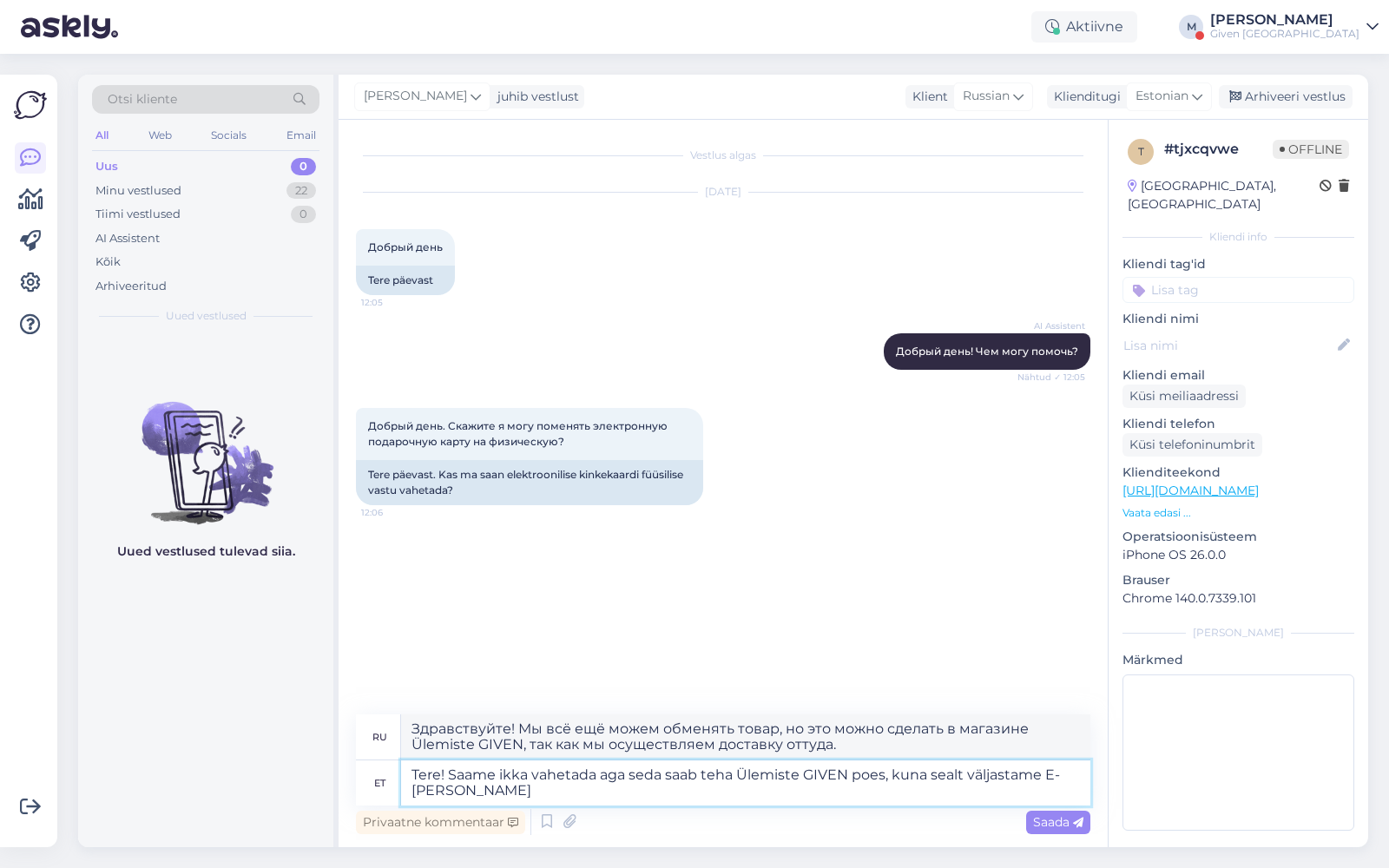
type textarea "Tere! Saame ikka vahetada aga seda saab teha Ülemiste GIVEN poes, kuna sealt vä…"
type textarea "Здравствуйте! Мы всё ещё можем обменять, но это можно сделать в магазине Ülemis…"
type textarea "Tere! Saame ikka vahetada aga seda saab teha Ülemiste GIVEN poes, kuna sealt vä…"
type textarea "Здравствуйте! Мы всё ещё можем обменять, но это можно сделать в магазине Ülemis…"
type textarea "Tere! Saame ikka vahetada aga seda saab teha Ülemiste GIVEN poes, kuna sealt vä…"
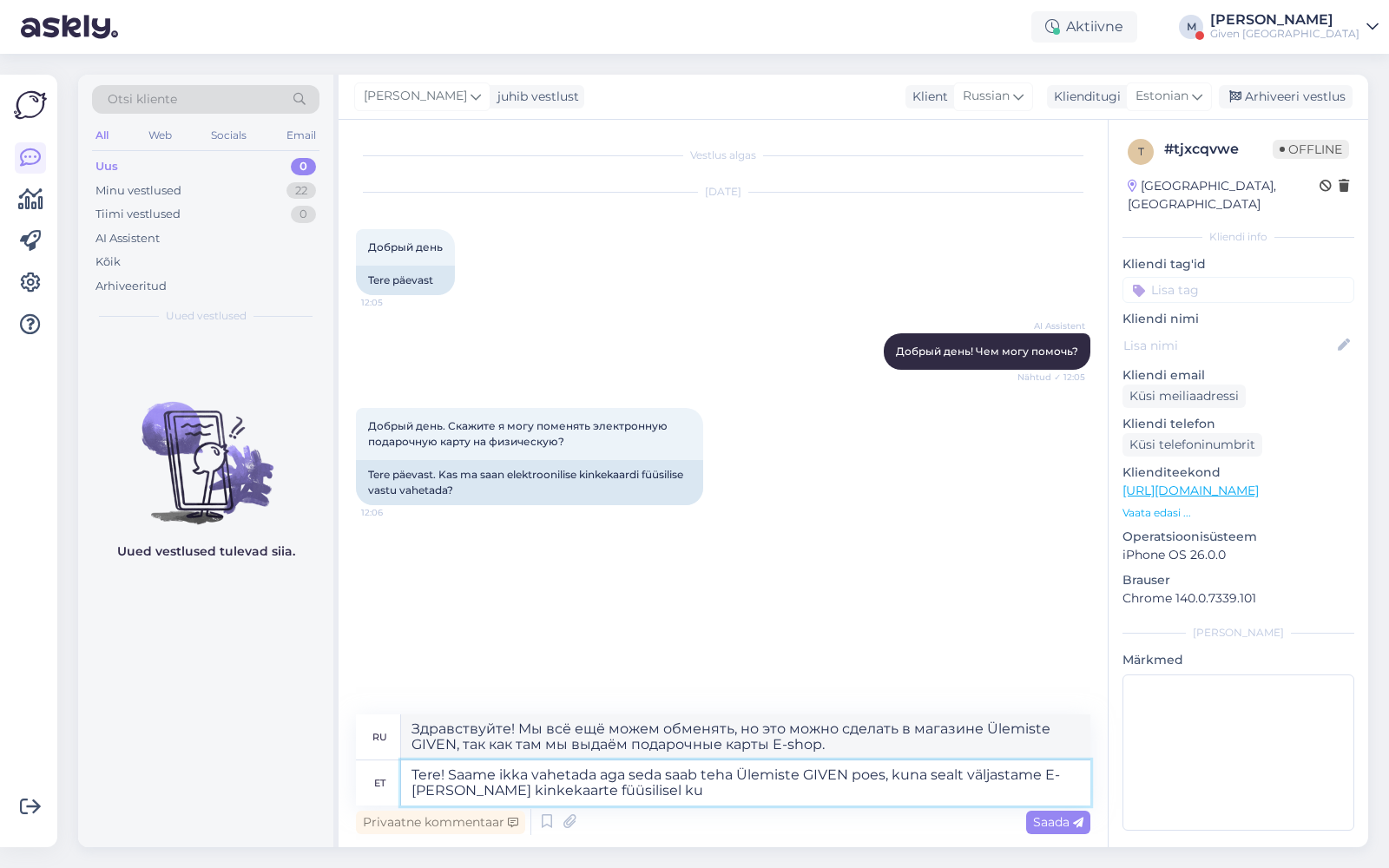
type textarea "Здравствуйте! Мы всё ещё можем обменять, но это можно сделать в магазине Ülemis…"
type textarea "Tere! Saame ikka vahetada aga seda saab teha Ülemiste GIVEN poes, kuna sealt vä…"
type textarea "Здравствуйте! Мы всё ещё можем обменять, но только в магазине Ülemiste GIVEN, т…"
type textarea "Tere! Saame ikka vahetada aga seda saab teha Ülemiste GIVEN poes, kuna sealt vä…"
type textarea "Здравствуйте! Мы всё ещё можем обменять, но это можно сделать только в магазине…"
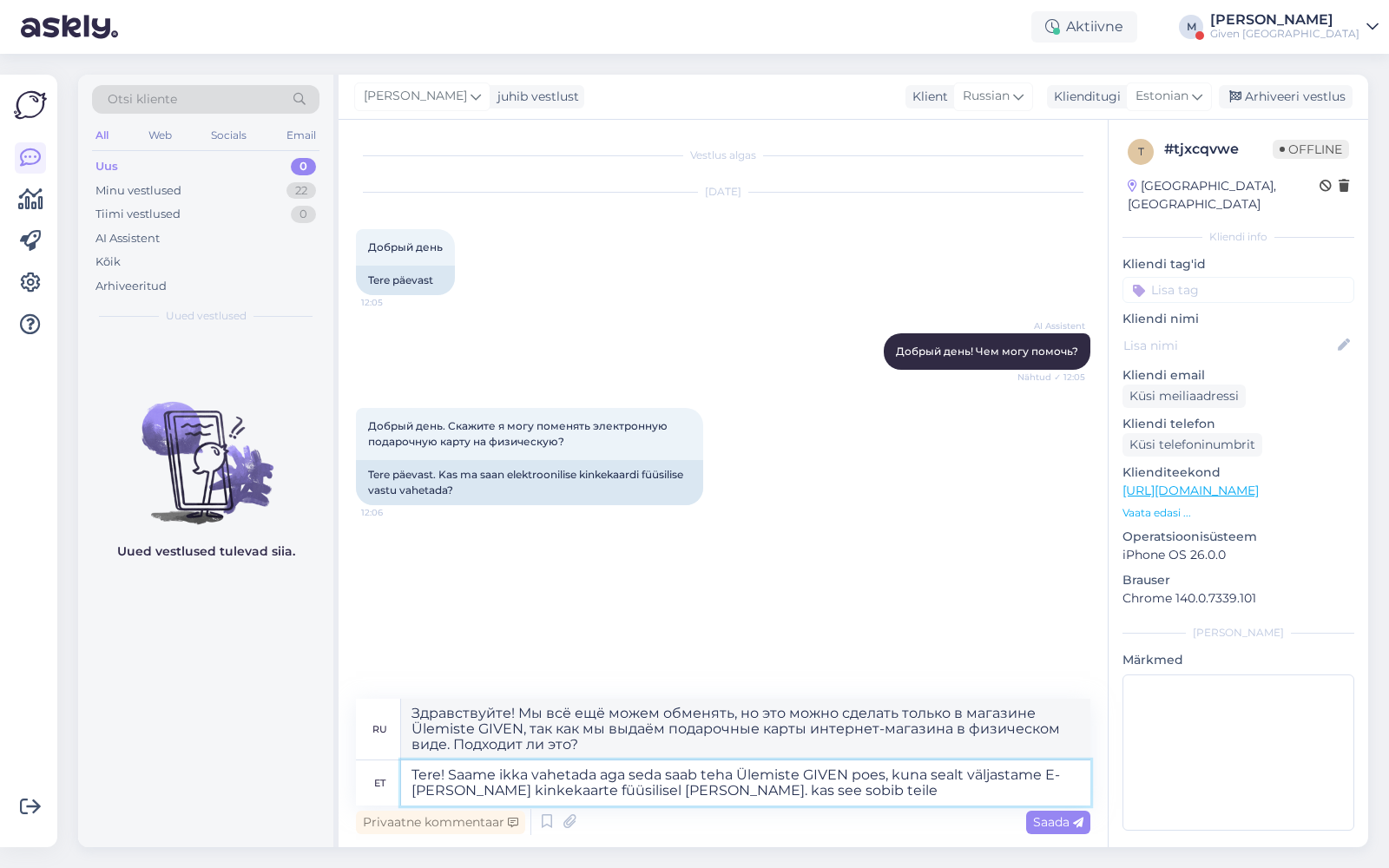
type textarea "Tere! Saame ikka vahetada aga seda saab teha Ülemiste GIVEN poes, kuna sealt vä…"
type textarea "Здравствуйте! Мы всё ещё можем обменять, но это можно сделать в магазине Ülemis…"
click at [640, 786] on textarea "Tere! Saame ikka vahetada aga seda saab teha Ülemiste GIVEN poes, kuna sealt vä…" at bounding box center [745, 783] width 690 height 45
type textarea "Tere! Saame ikka vahetada aga seda saab teha Ülemiste GIVEN poes, kuna sealt vä…"
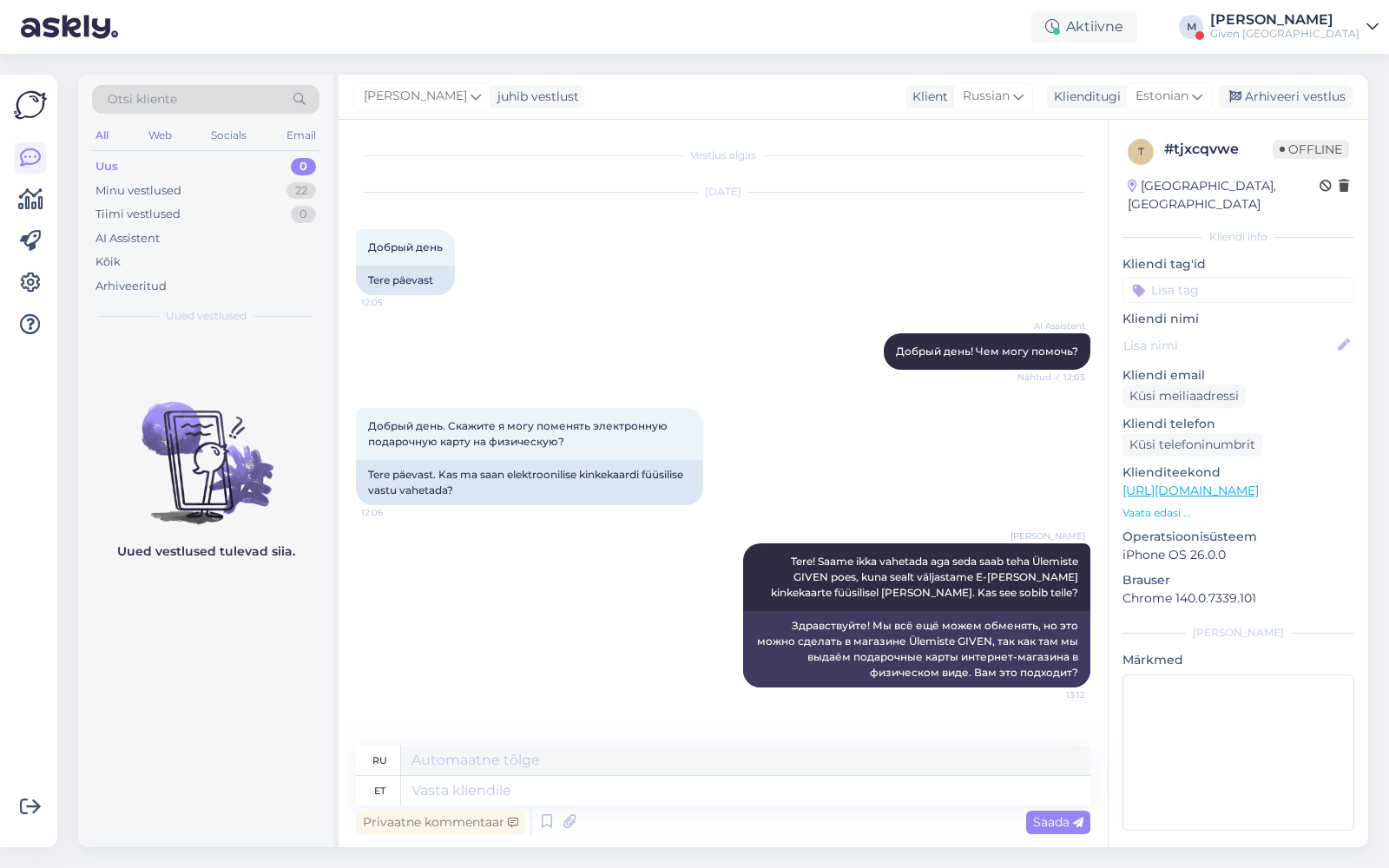
drag, startPoint x: 1315, startPoint y: 21, endPoint x: 1315, endPoint y: 762, distance: 741.0
click at [1312, 33] on div "Given [GEOGRAPHIC_DATA]" at bounding box center [1285, 33] width 150 height 14
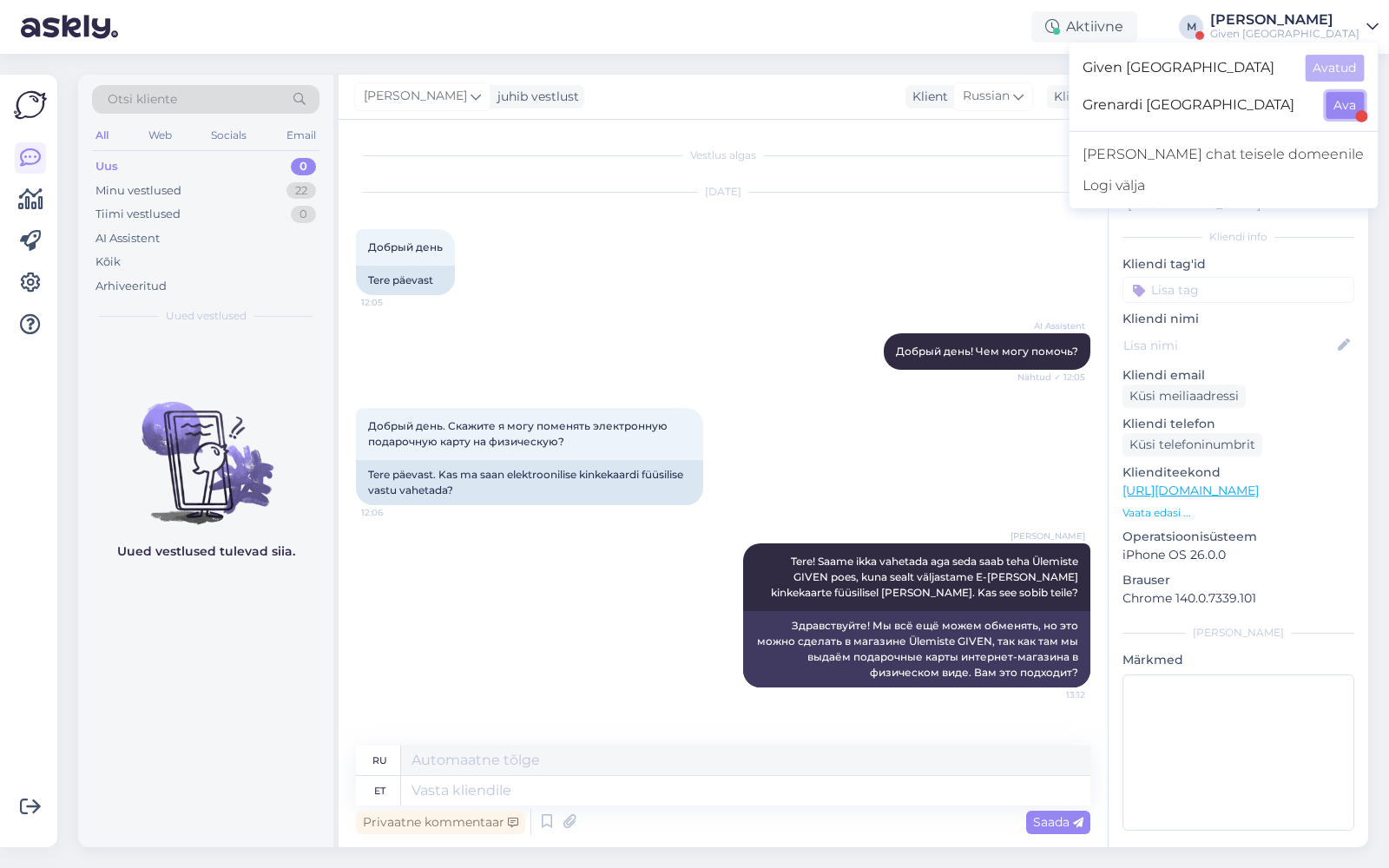
click at [1348, 109] on button "Ava" at bounding box center [1345, 105] width 38 height 27
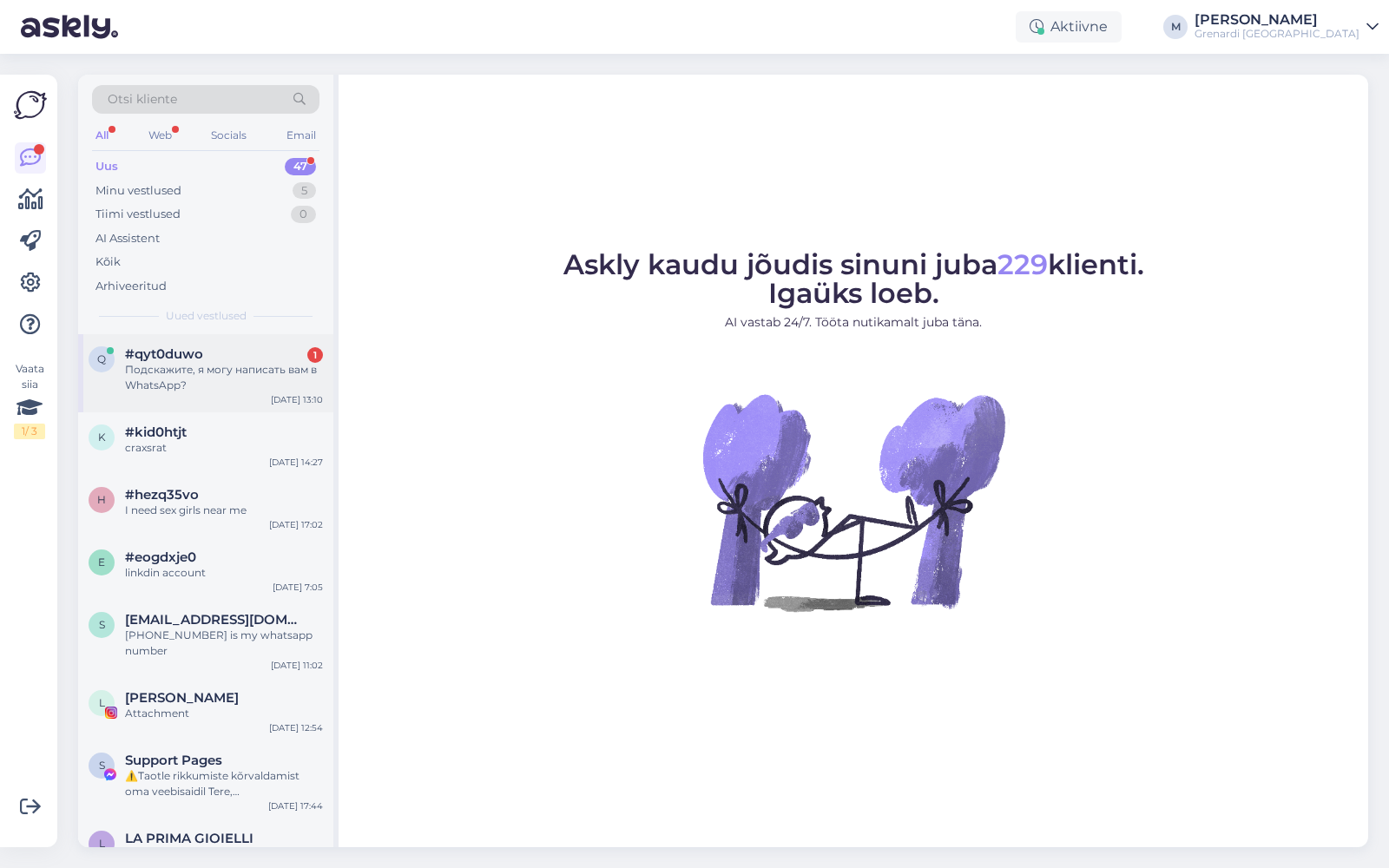
click at [239, 362] on div "Подскажите, я могу написать вам в WhatsApp?" at bounding box center [224, 378] width 198 height 32
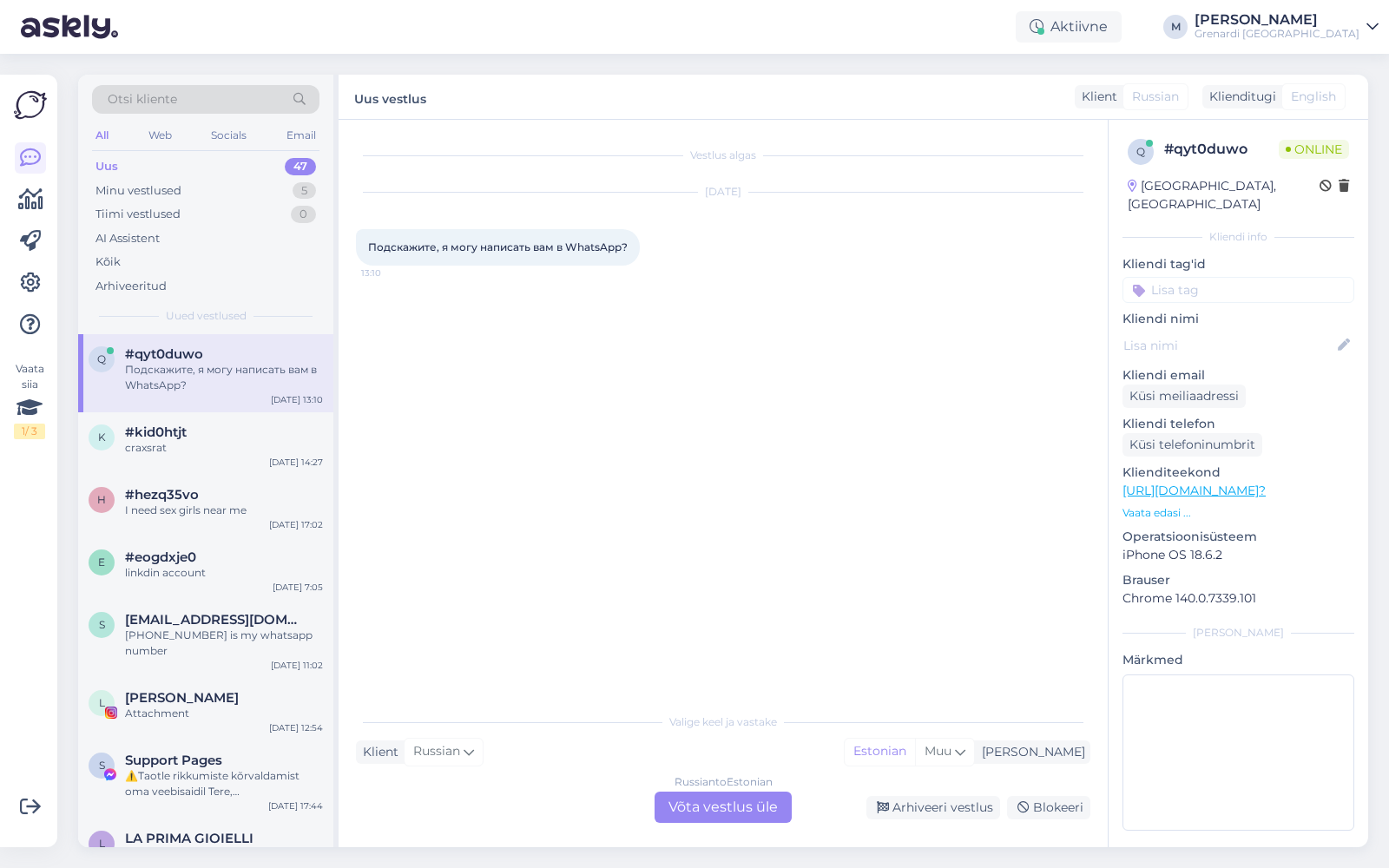
click at [684, 807] on div "Russian to Estonian Võta vestlus üle" at bounding box center [723, 808] width 137 height 32
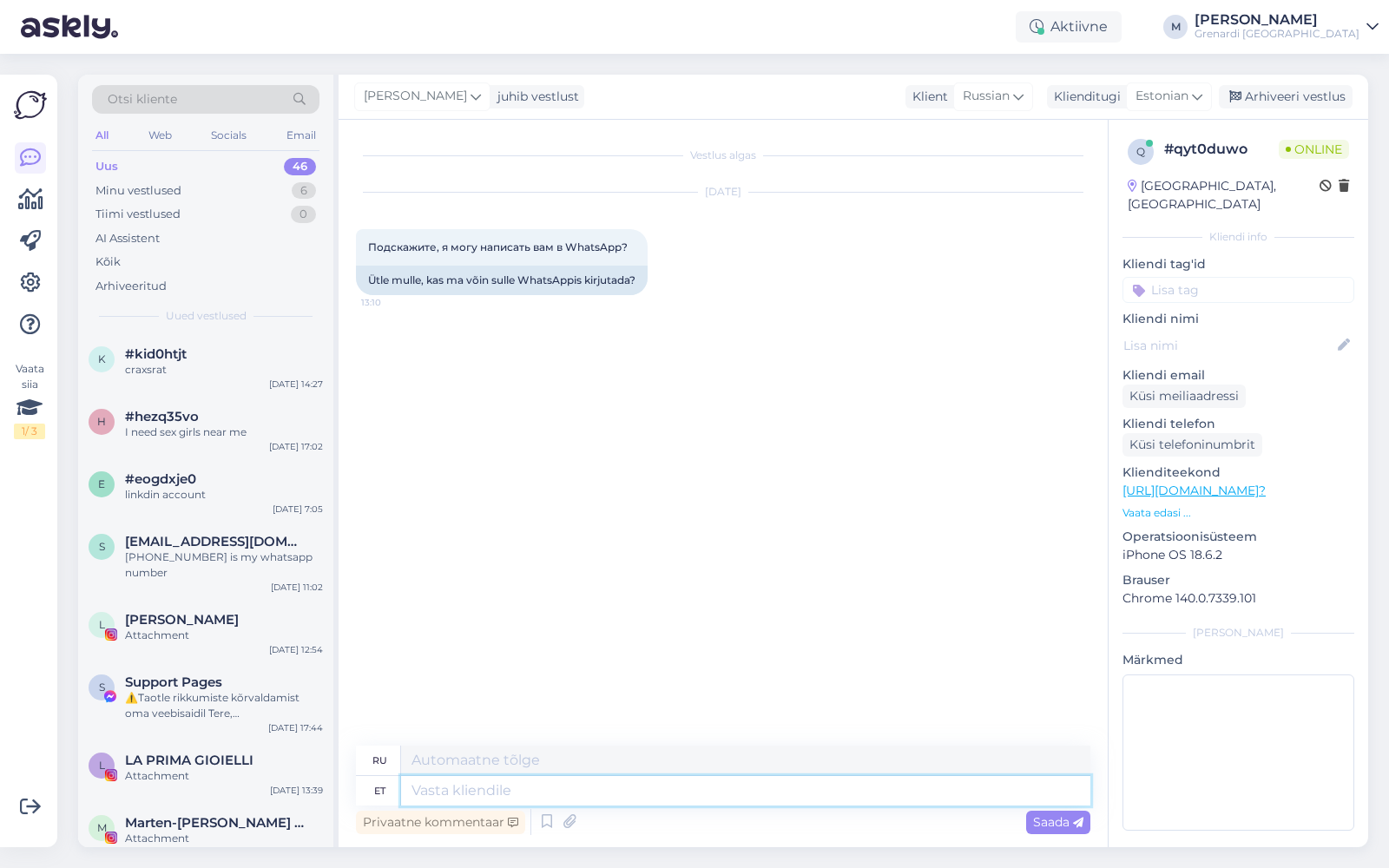
click at [636, 791] on textarea at bounding box center [745, 790] width 690 height 30
type textarea "Tere!"
type textarea "Привет!"
type textarea "Tere! Mis"
type textarea "Привет! Что?"
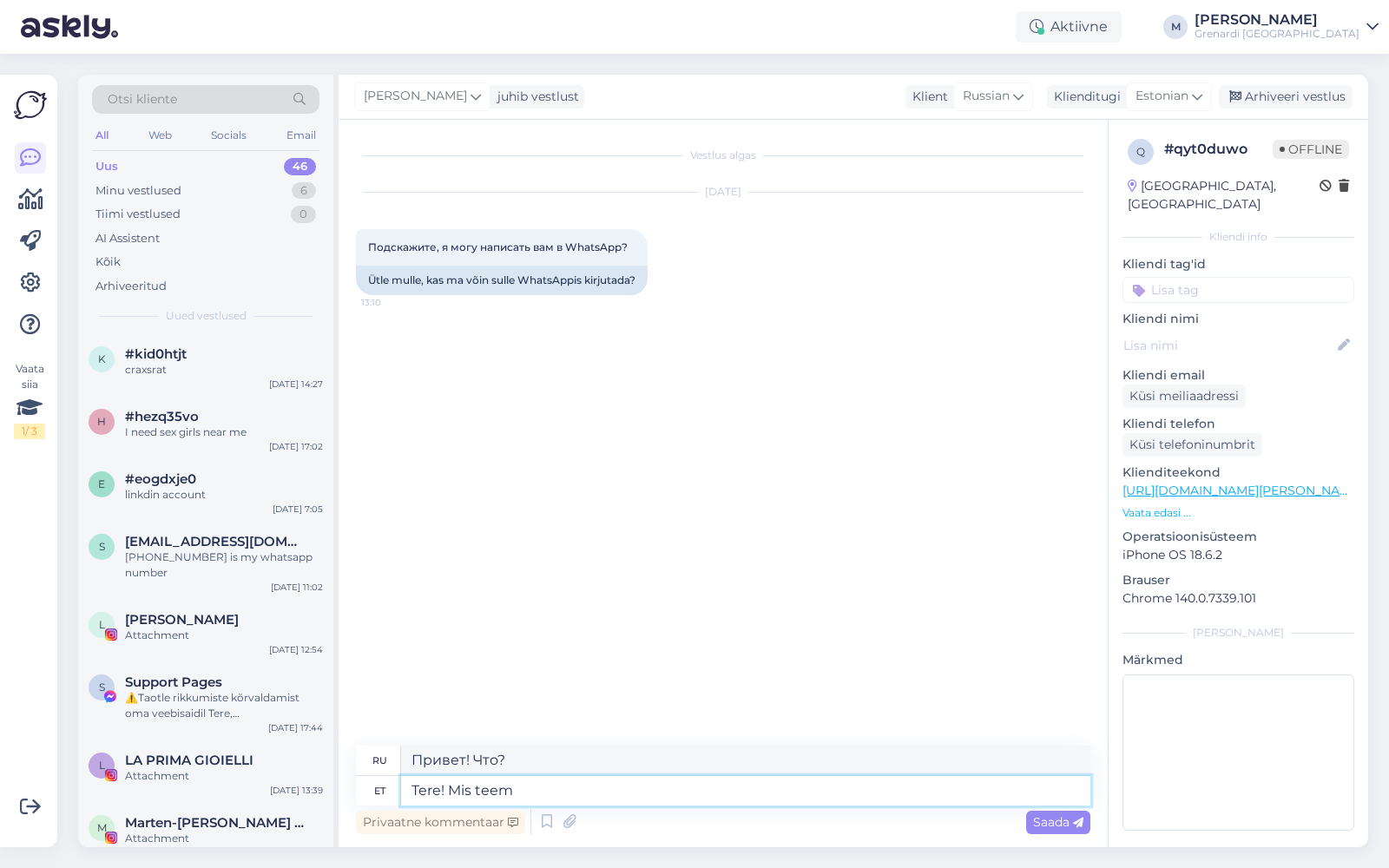
type textarea "Tere! Mis teema"
type textarea "Привет! Какая тема?"
type textarea "Tere! Mis"
type textarea "Привет! Что?"
type textarea "Tere! Mis te t"
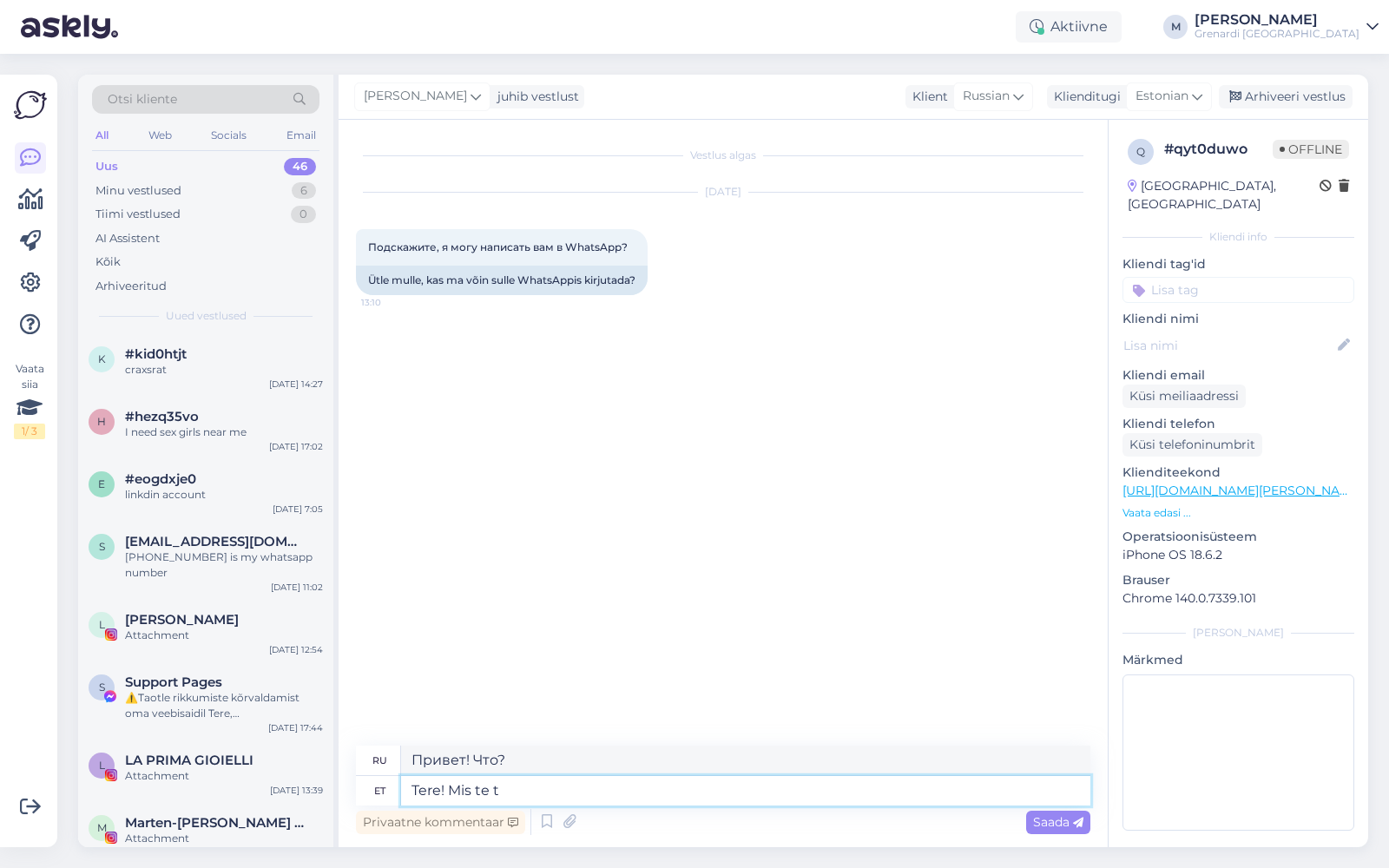
type textarea "Привет! Что делаешь?"
type textarea "Tere! Mis te täpselt soo"
type textarea "Привет! Что ты такое?"
type textarea "Tere! Mis te täpselt soovite k"
type textarea "Привет! Что именно тебе нужно?"
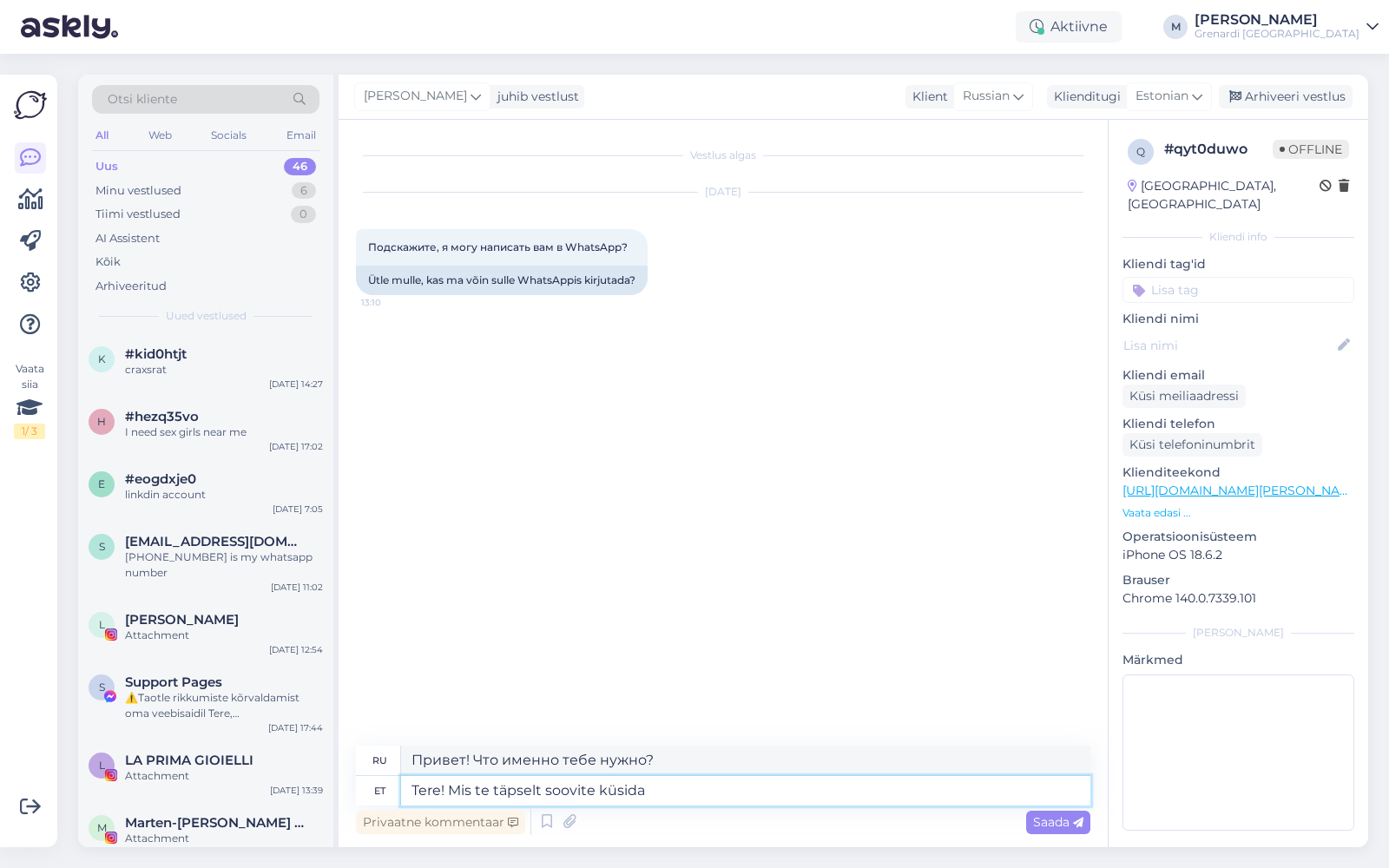
type textarea "Tere! Mis te täpselt soovite küsida?"
type textarea "Здравствуйте! Что именно вы хотите спросить?"
